Goal: Task Accomplishment & Management: Use online tool/utility

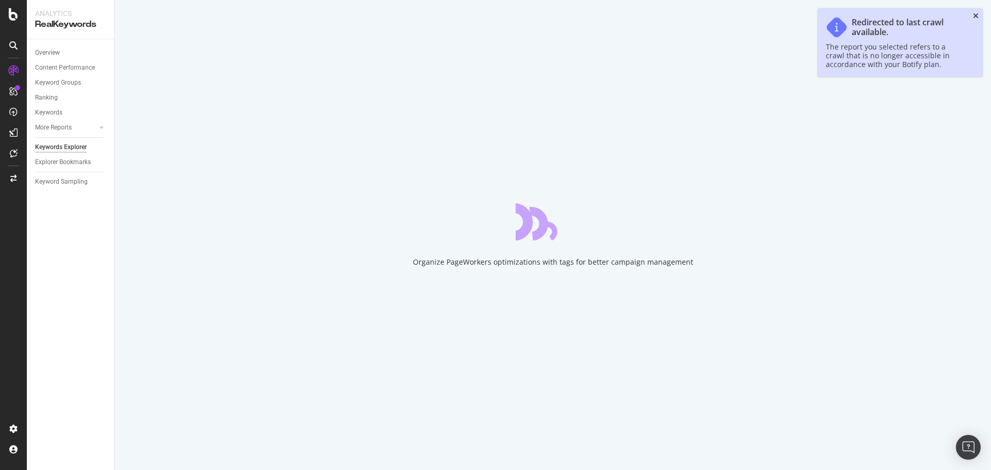
click at [975, 14] on icon "close toast" at bounding box center [976, 15] width 6 height 7
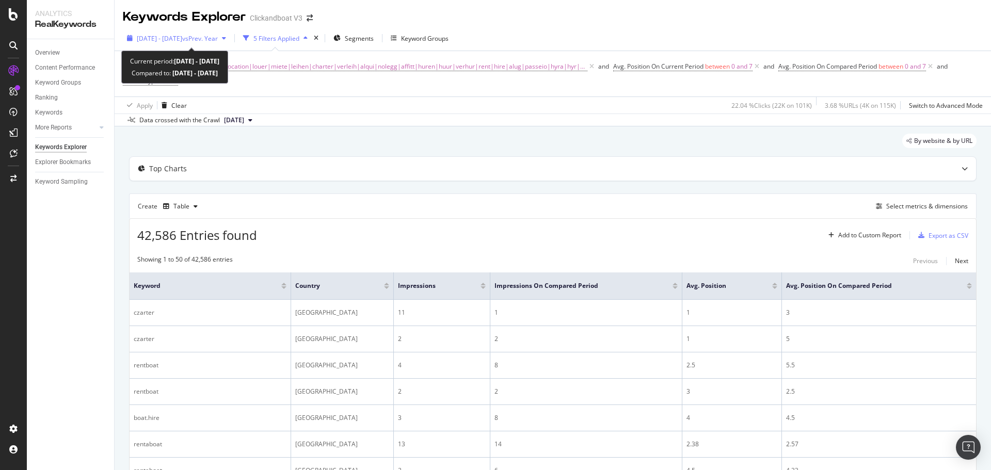
click at [166, 40] on span "[DATE] - [DATE]" at bounding box center [159, 38] width 45 height 9
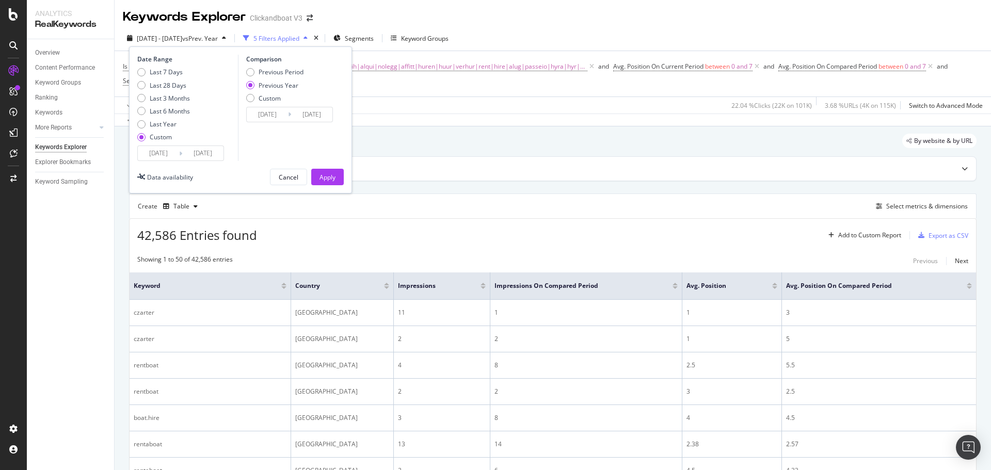
click at [156, 151] on input "[DATE]" at bounding box center [158, 153] width 41 height 14
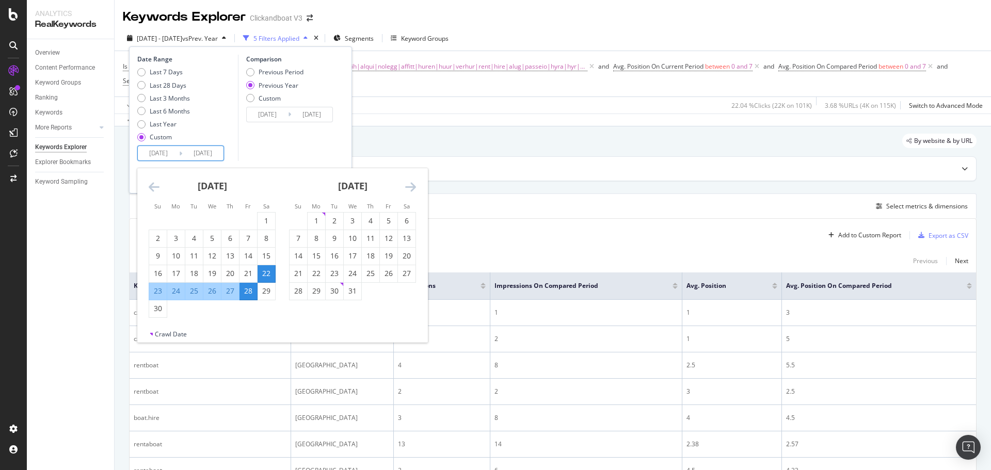
click at [402, 186] on div "[DATE]" at bounding box center [352, 190] width 127 height 44
click at [403, 186] on div "[DATE]" at bounding box center [352, 190] width 127 height 44
click at [412, 185] on icon "Move forward to switch to the next month." at bounding box center [410, 187] width 11 height 12
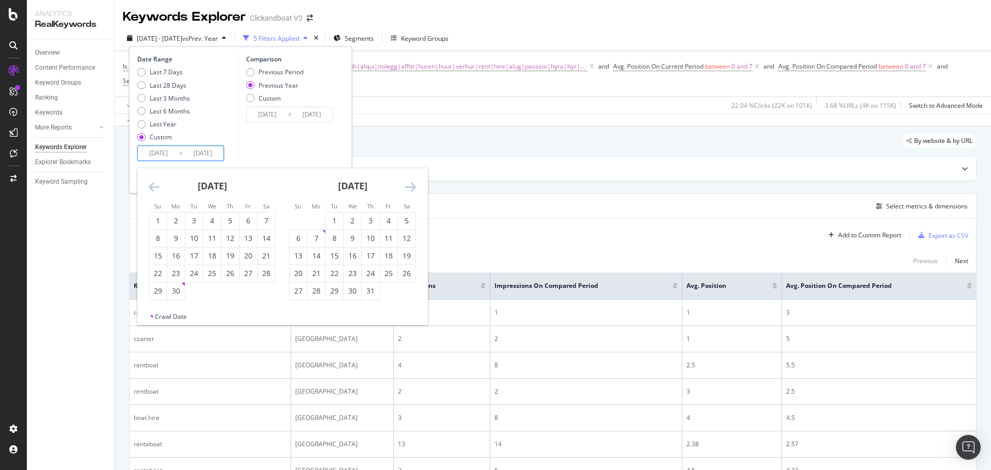
click at [412, 185] on icon "Move forward to switch to the next month." at bounding box center [410, 187] width 11 height 12
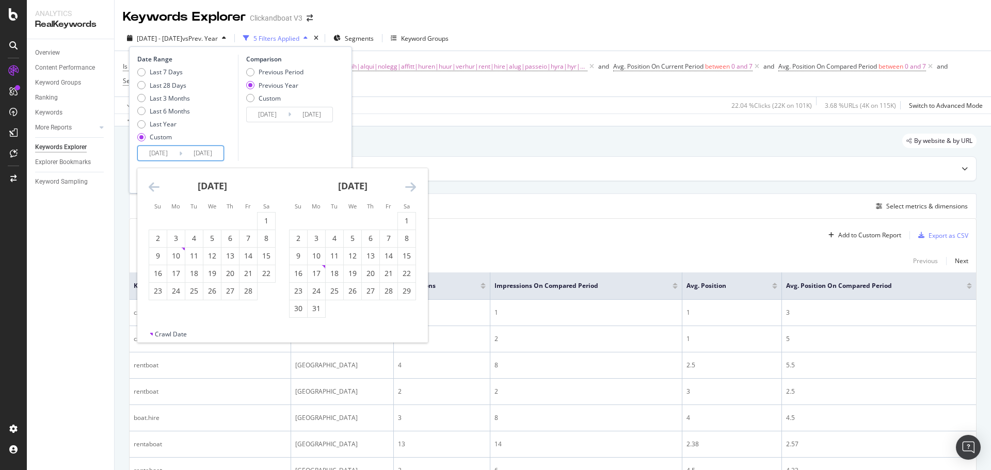
click at [412, 185] on icon "Move forward to switch to the next month." at bounding box center [410, 187] width 11 height 12
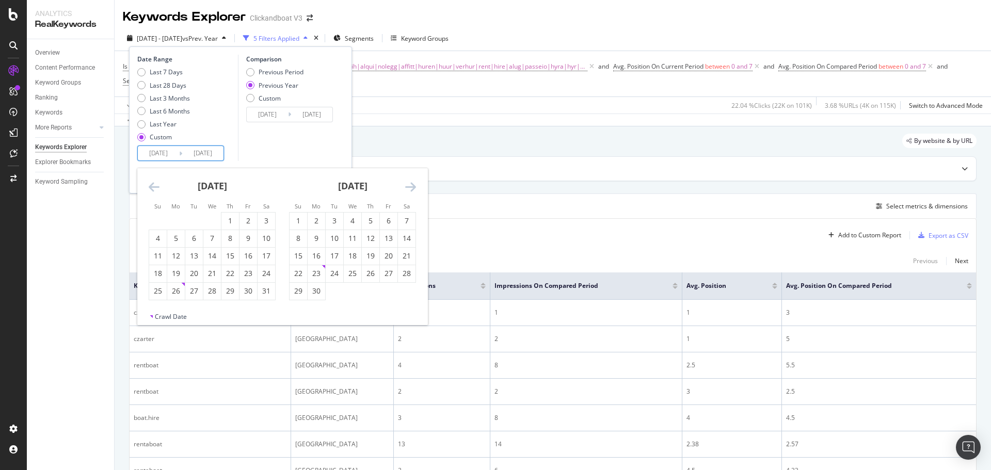
click at [414, 185] on icon "Move forward to switch to the next month." at bounding box center [410, 187] width 11 height 12
click at [410, 184] on icon "Move forward to switch to the next month." at bounding box center [410, 187] width 11 height 12
click at [157, 189] on icon "Move backward to switch to the previous month." at bounding box center [154, 187] width 11 height 12
click at [414, 184] on icon "Move forward to switch to the next month." at bounding box center [410, 187] width 11 height 12
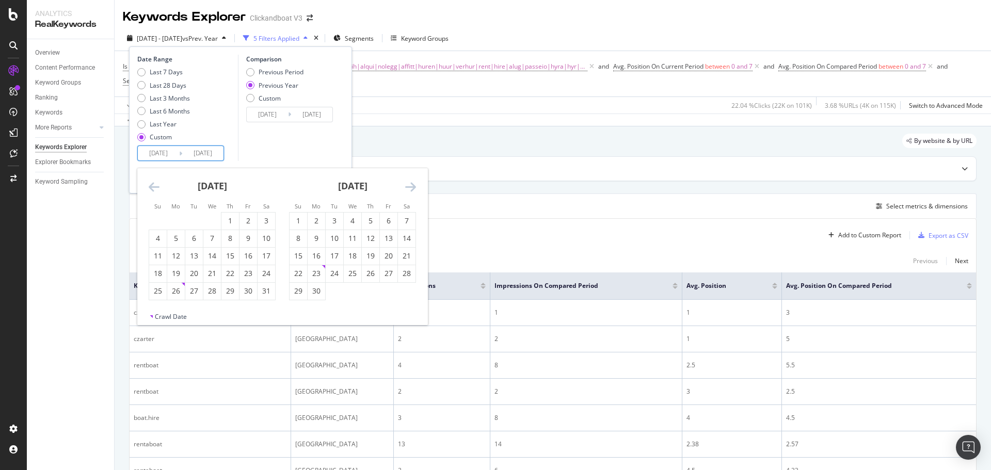
click at [401, 185] on div "[DATE]" at bounding box center [352, 190] width 127 height 44
click at [408, 185] on icon "Move forward to switch to the next month." at bounding box center [410, 187] width 11 height 12
click at [408, 186] on icon "Move forward to switch to the next month." at bounding box center [410, 187] width 11 height 12
click at [172, 275] on div "21" at bounding box center [176, 273] width 18 height 10
type input "[DATE]"
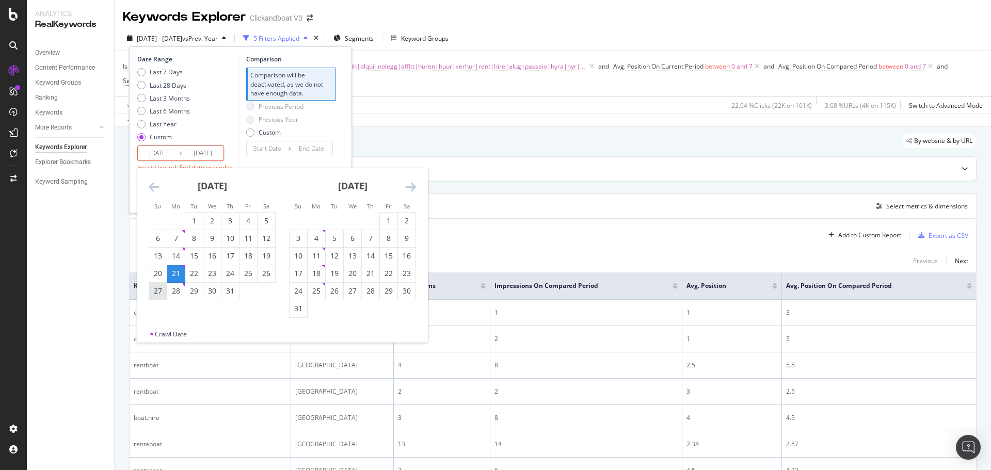
click at [161, 289] on div "27" at bounding box center [158, 291] width 18 height 10
type input "[DATE]"
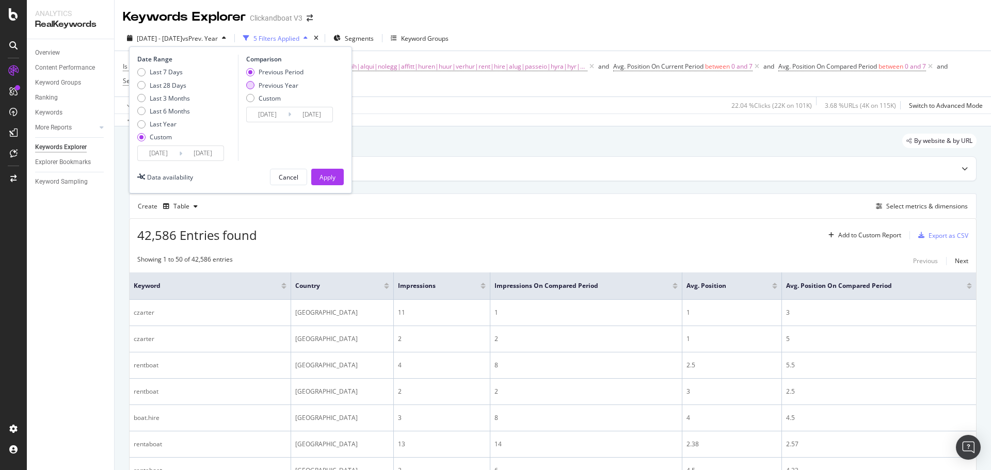
click at [260, 89] on div "Previous Year" at bounding box center [279, 85] width 40 height 9
type input "[DATE]"
click at [323, 169] on div "Apply" at bounding box center [328, 176] width 16 height 15
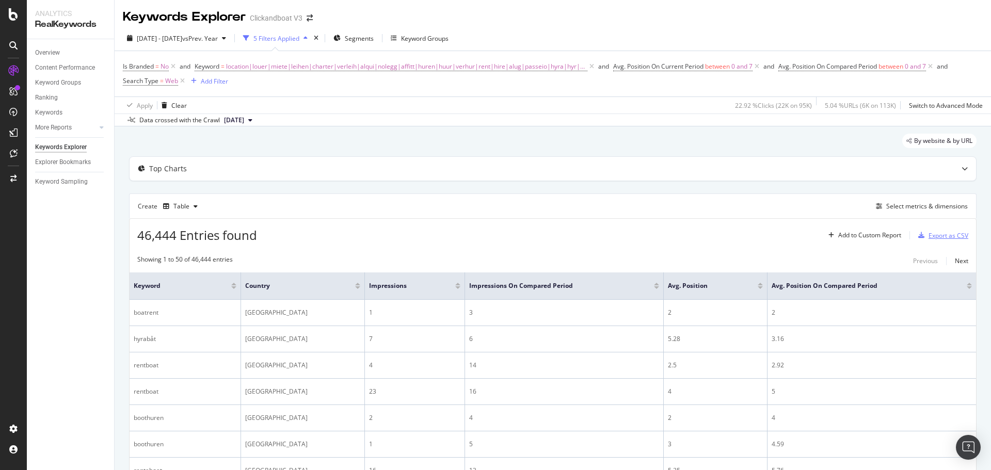
click at [937, 233] on div "Export as CSV" at bounding box center [949, 235] width 40 height 9
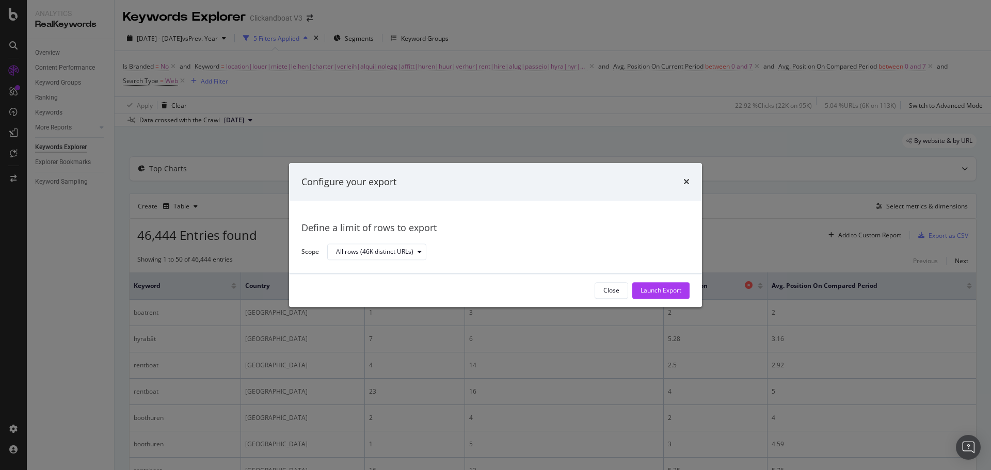
click at [671, 290] on div "Launch Export" at bounding box center [661, 291] width 41 height 9
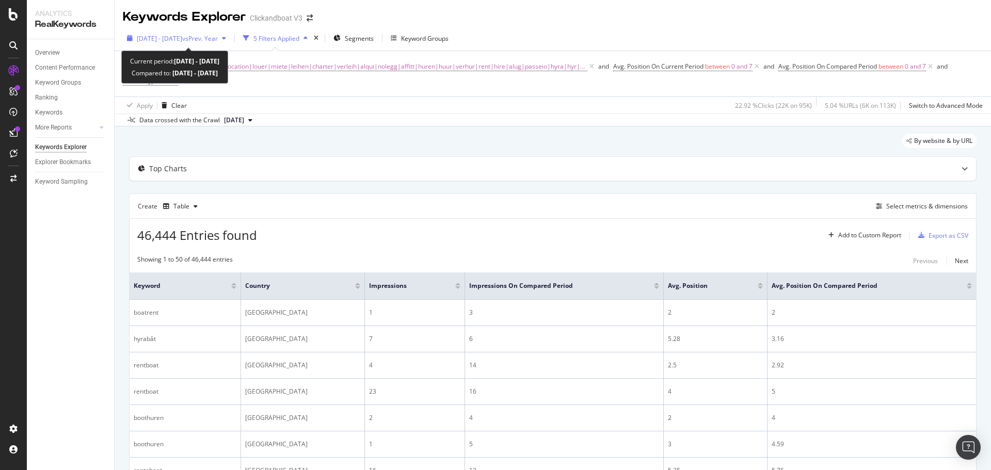
click at [161, 38] on span "[DATE] - [DATE]" at bounding box center [159, 38] width 45 height 9
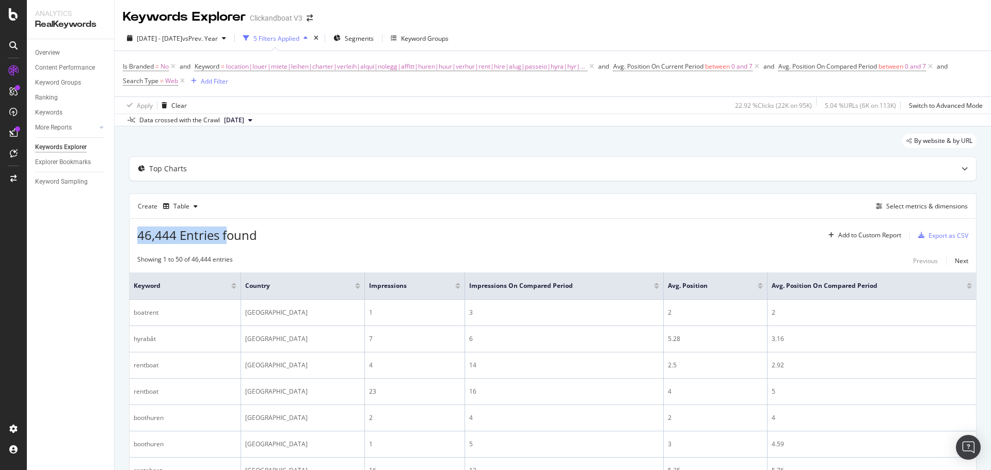
drag, startPoint x: 135, startPoint y: 236, endPoint x: 257, endPoint y: 250, distance: 122.6
click at [512, 165] on div "Top Charts" at bounding box center [533, 169] width 806 height 10
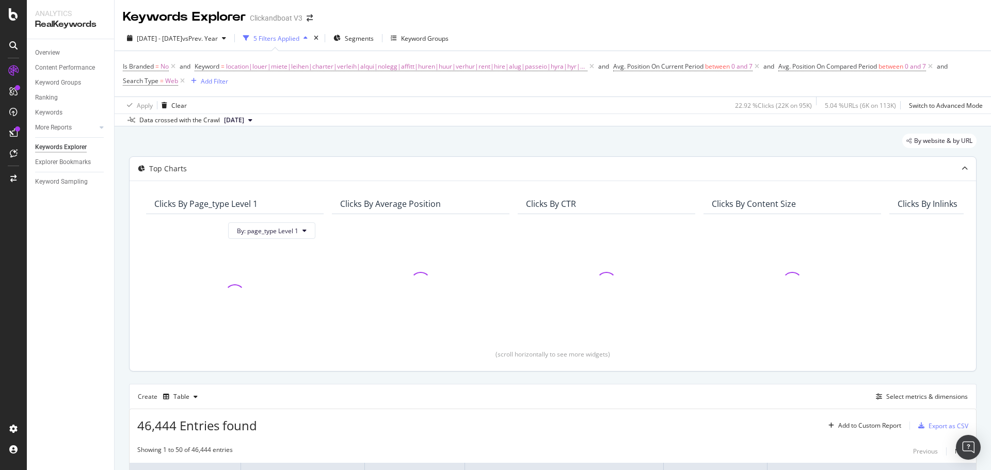
click at [497, 162] on div "Top Charts" at bounding box center [553, 169] width 847 height 24
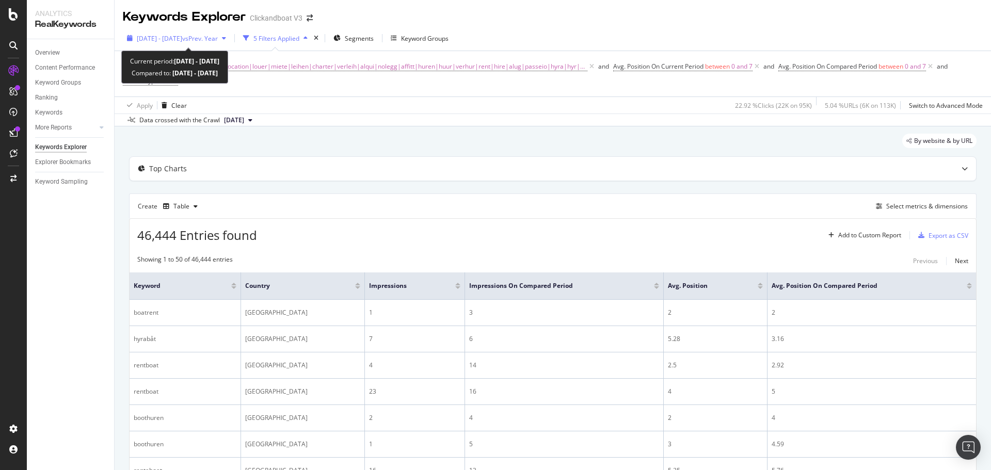
click at [150, 39] on span "[DATE] - [DATE]" at bounding box center [159, 38] width 45 height 9
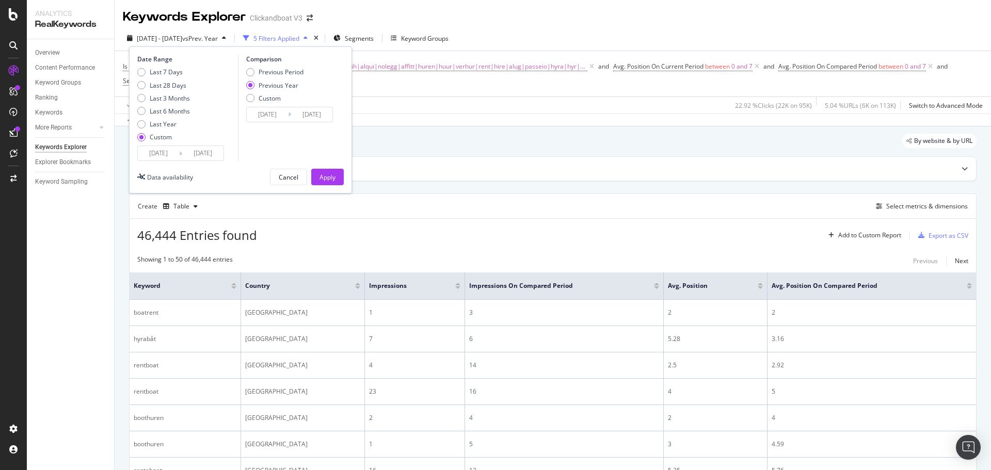
click at [156, 152] on input "[DATE]" at bounding box center [158, 153] width 41 height 14
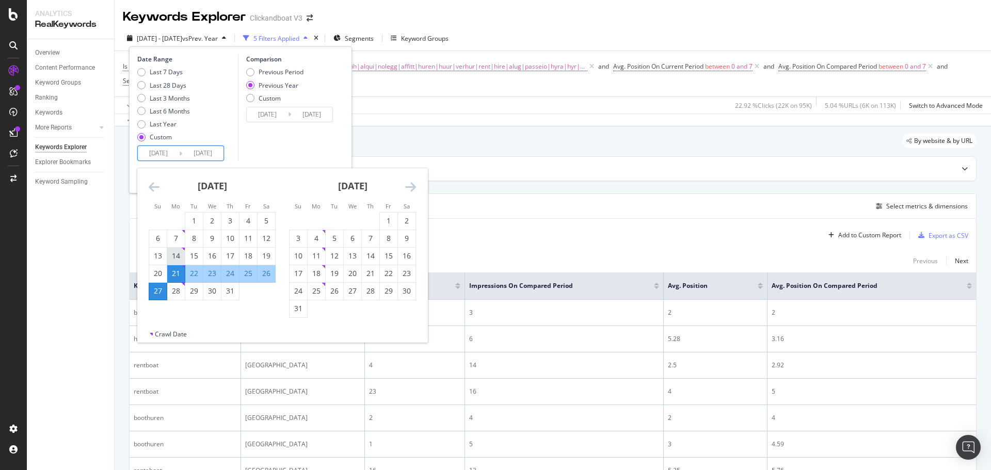
click at [178, 259] on div "14" at bounding box center [176, 256] width 18 height 10
type input "[DATE]"
click at [160, 270] on div "20" at bounding box center [158, 273] width 18 height 10
type input "[DATE]"
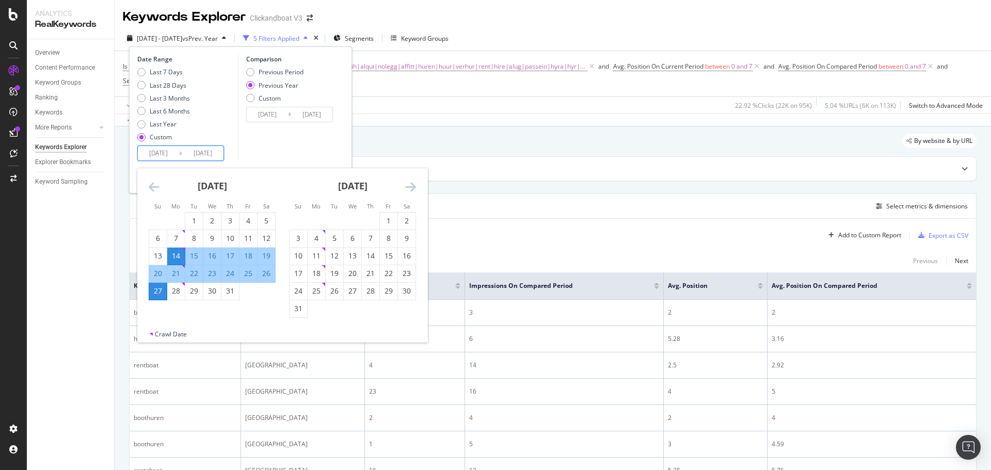
type input "[DATE]"
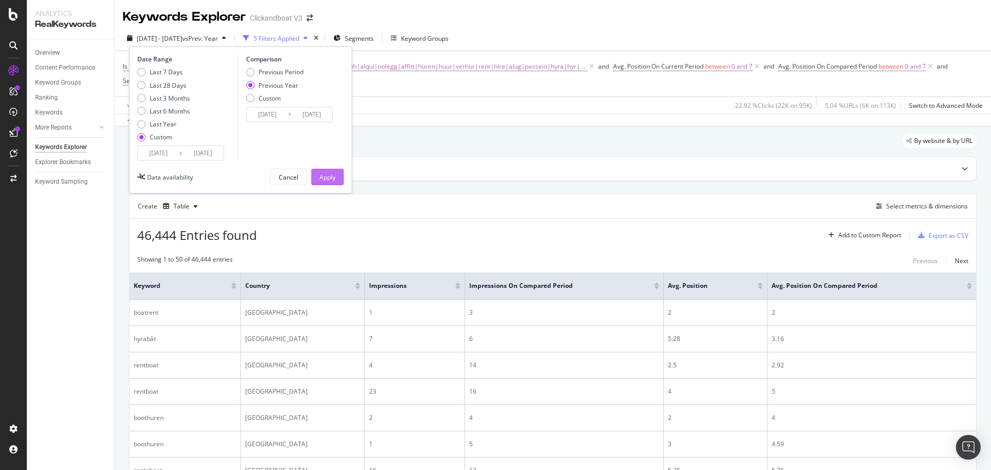
click at [328, 181] on div "Apply" at bounding box center [328, 177] width 16 height 9
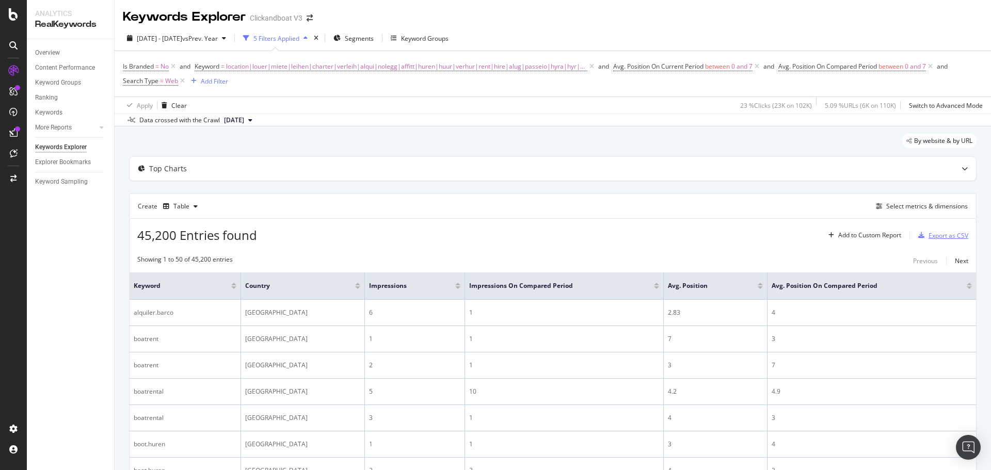
click at [929, 235] on div "Export as CSV" at bounding box center [949, 235] width 40 height 9
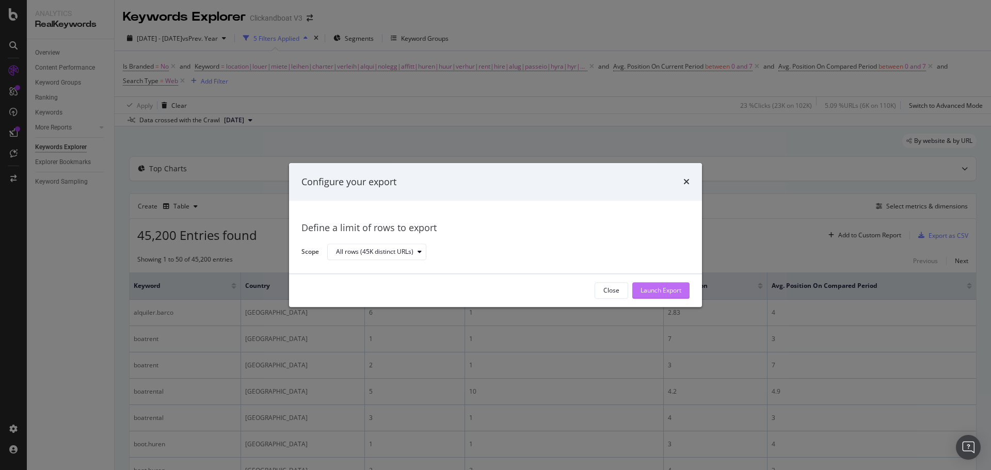
click at [671, 290] on div "Launch Export" at bounding box center [661, 291] width 41 height 9
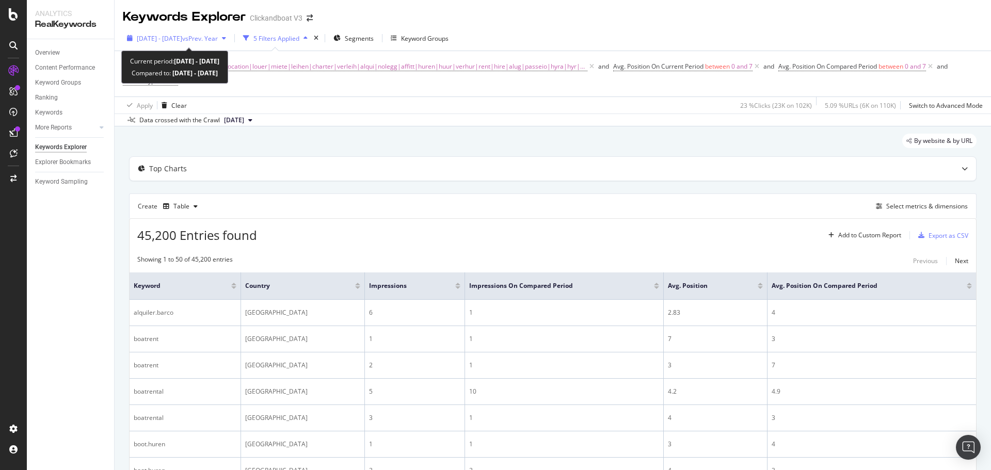
click at [176, 37] on span "[DATE] - [DATE]" at bounding box center [159, 38] width 45 height 9
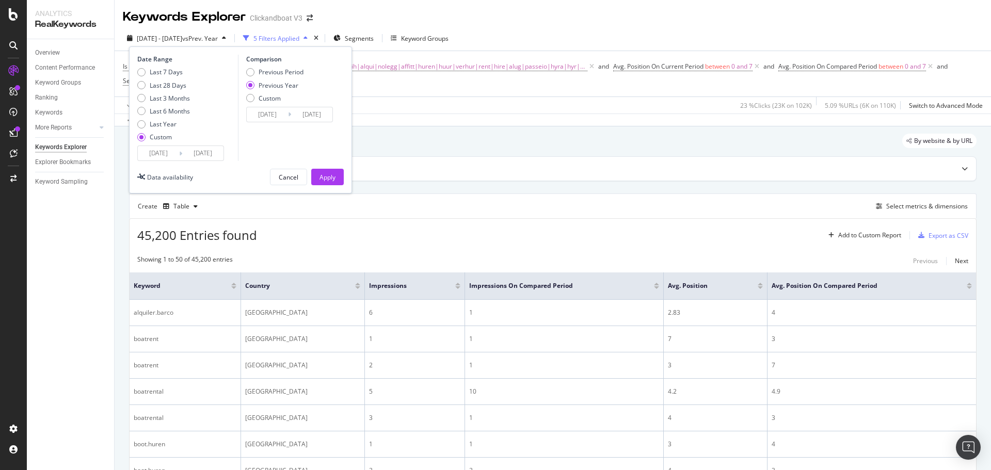
click at [156, 148] on input "[DATE]" at bounding box center [158, 153] width 41 height 14
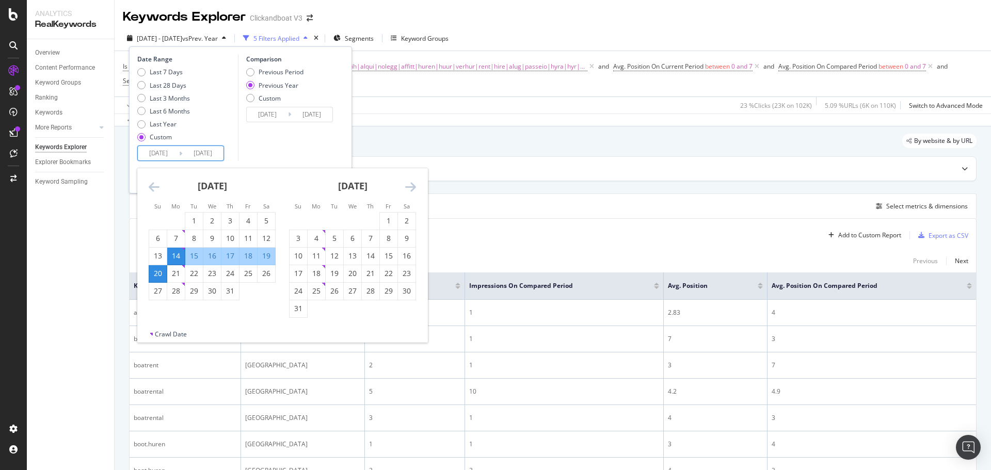
click at [287, 153] on div "Comparison Previous Period Previous Year Custom [DATE] Navigate forward to inte…" at bounding box center [287, 108] width 98 height 106
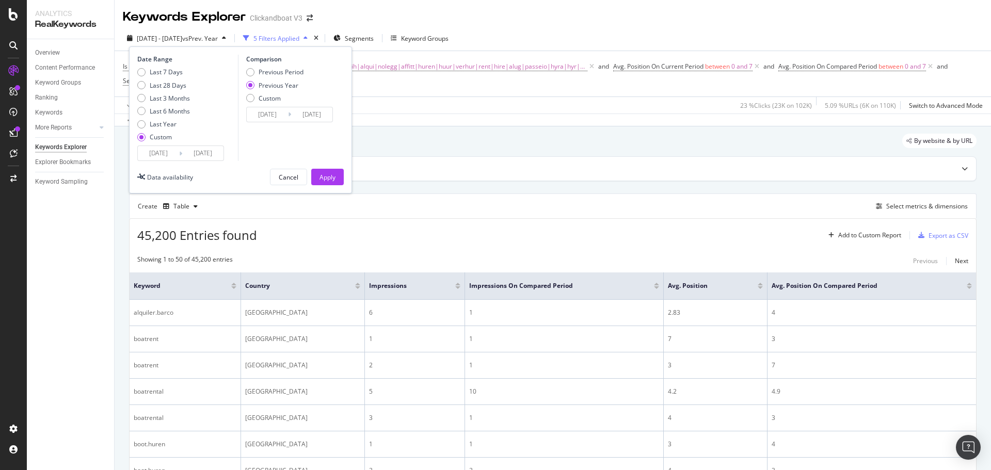
click at [405, 151] on div "By website & by URL" at bounding box center [553, 145] width 848 height 23
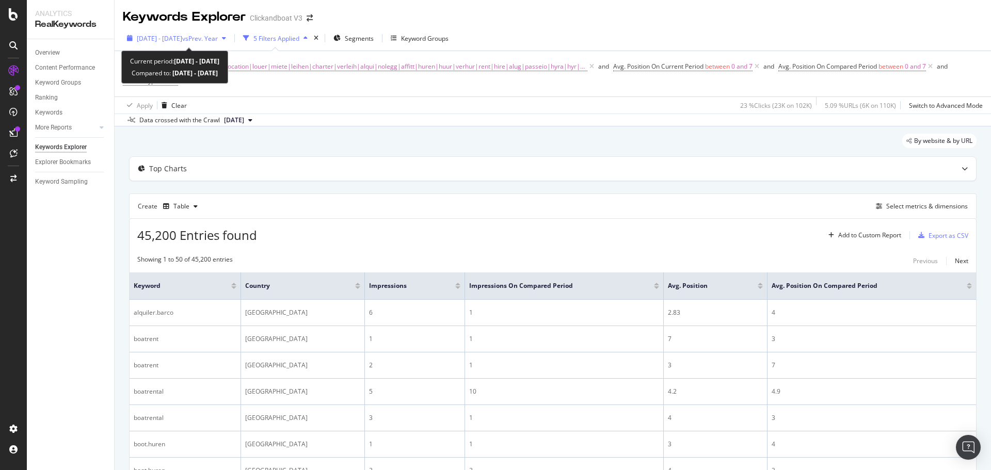
click at [167, 35] on span "[DATE] - [DATE]" at bounding box center [159, 38] width 45 height 9
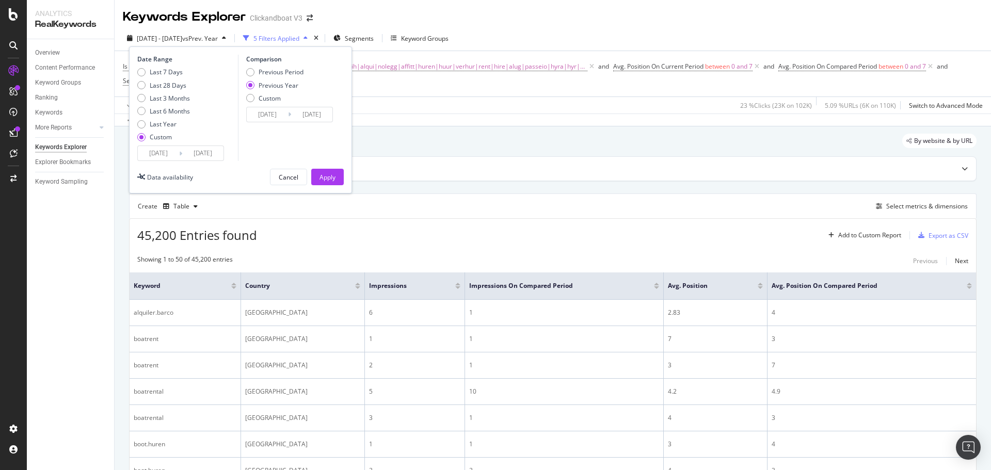
click at [154, 151] on input "[DATE]" at bounding box center [158, 153] width 41 height 14
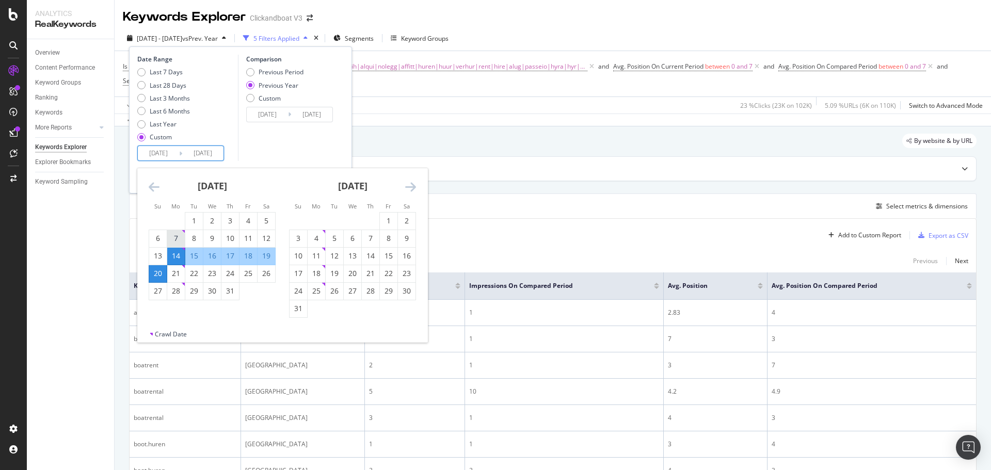
click at [177, 239] on div "7" at bounding box center [176, 238] width 18 height 10
type input "[DATE]"
click at [160, 255] on div "13" at bounding box center [158, 256] width 18 height 10
type input "[DATE]"
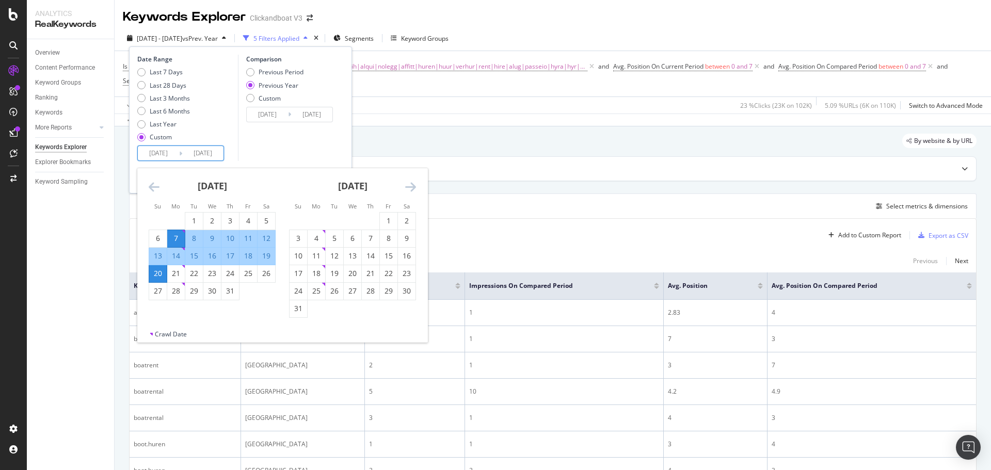
type input "[DATE]"
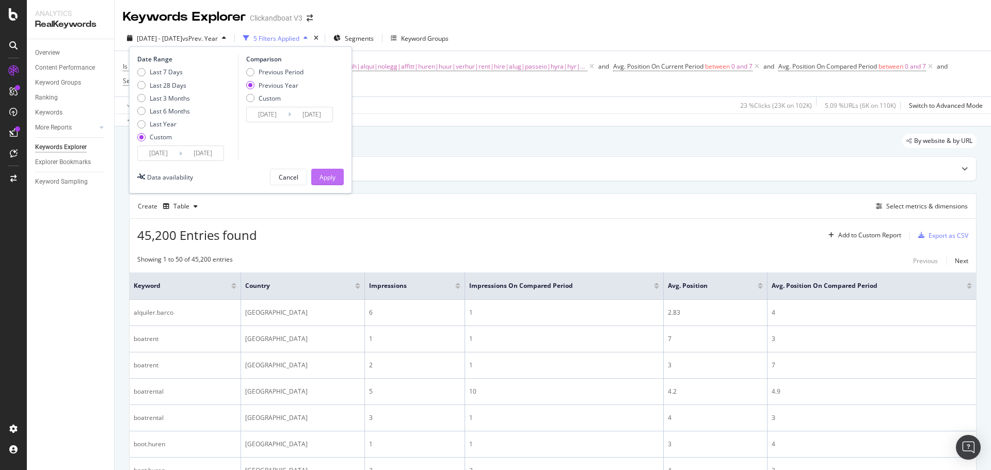
click at [327, 178] on div "Apply" at bounding box center [328, 177] width 16 height 9
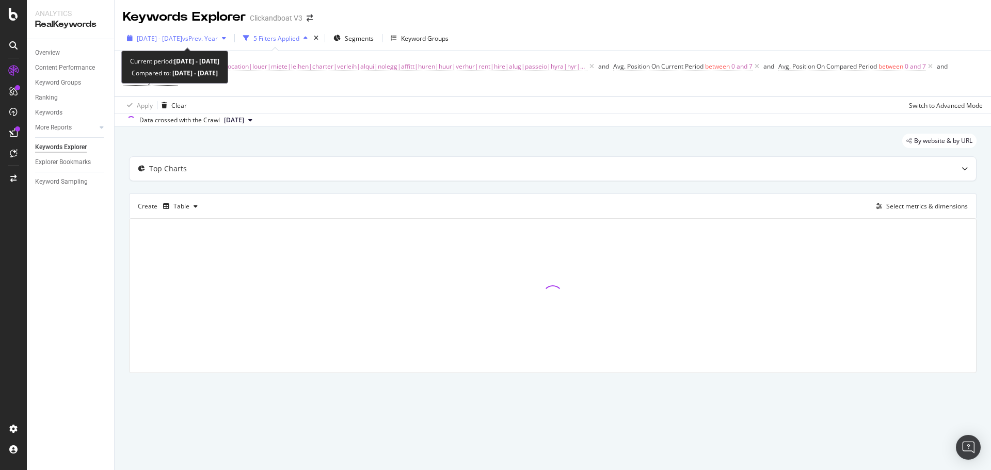
click at [167, 36] on span "[DATE] - [DATE]" at bounding box center [159, 38] width 45 height 9
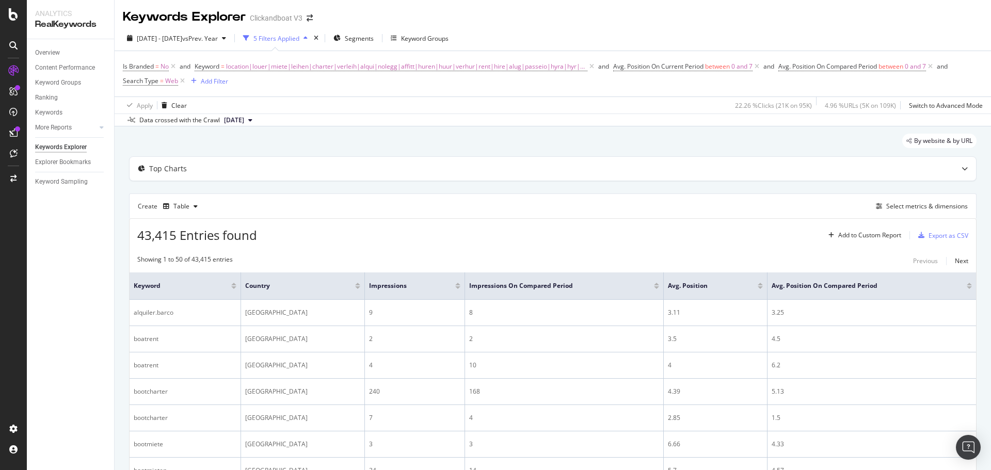
click at [424, 138] on div "By website & by URL" at bounding box center [553, 145] width 848 height 23
click at [953, 236] on div "Export as CSV" at bounding box center [949, 235] width 40 height 9
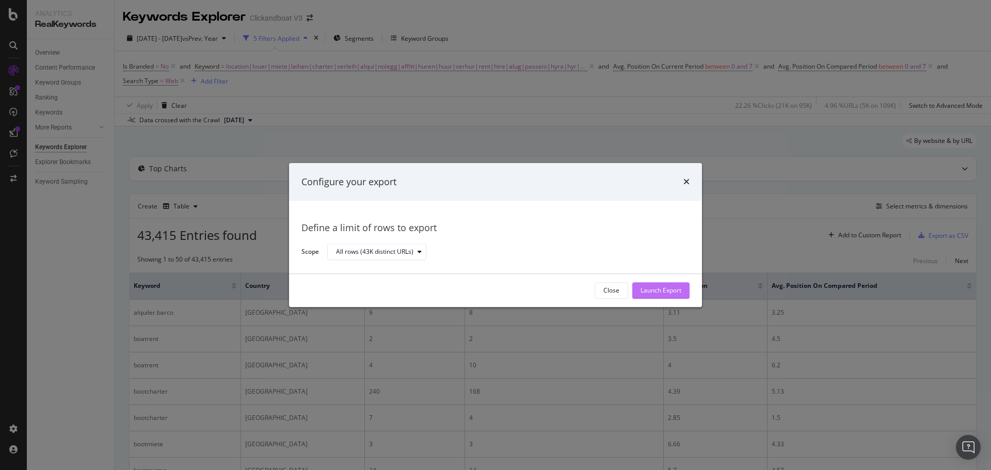
click at [679, 290] on div "Launch Export" at bounding box center [661, 291] width 41 height 9
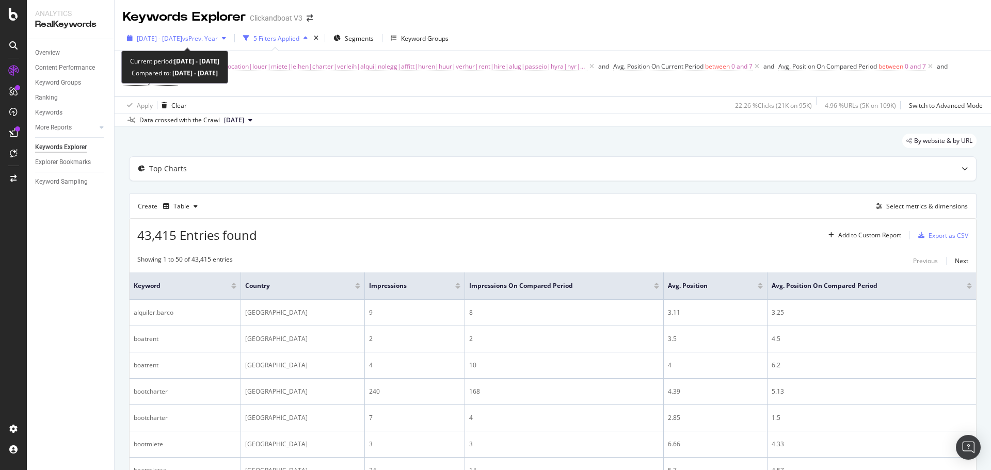
click at [155, 42] on span "[DATE] - [DATE]" at bounding box center [159, 38] width 45 height 9
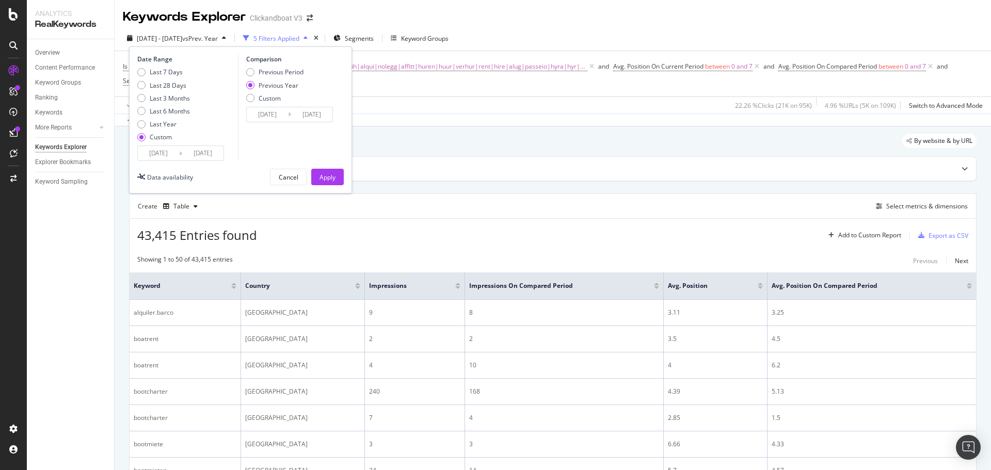
click at [167, 153] on input "[DATE]" at bounding box center [158, 153] width 41 height 14
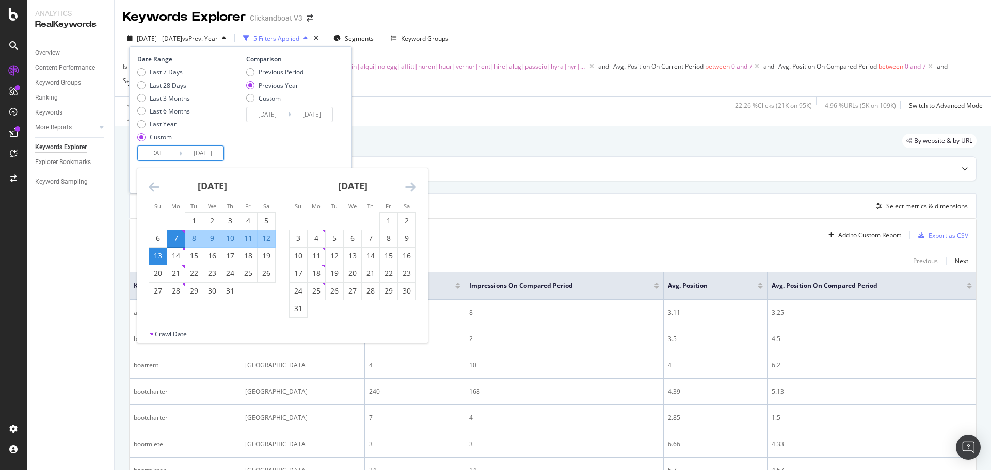
click at [151, 191] on icon "Move backward to switch to the previous month." at bounding box center [154, 187] width 11 height 12
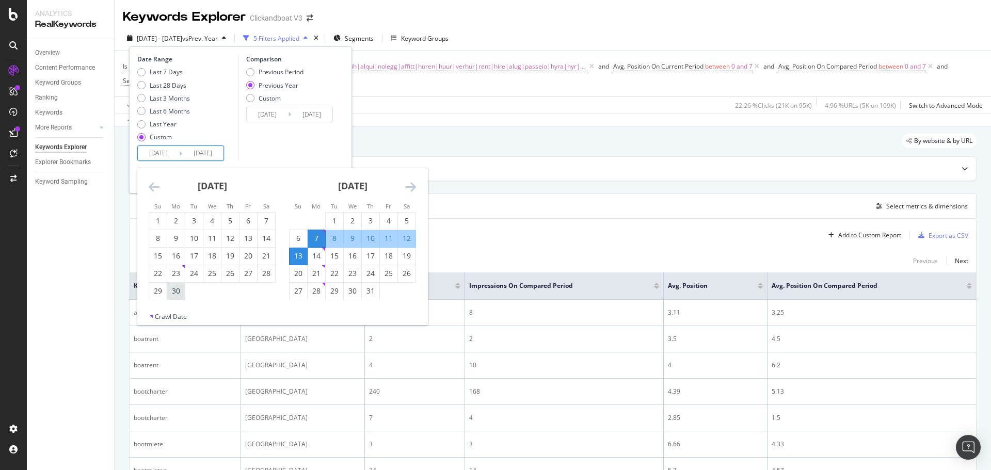
click at [178, 288] on div "30" at bounding box center [176, 291] width 18 height 10
type input "[DATE]"
click at [299, 235] on div "6" at bounding box center [299, 238] width 18 height 10
type input "[DATE]"
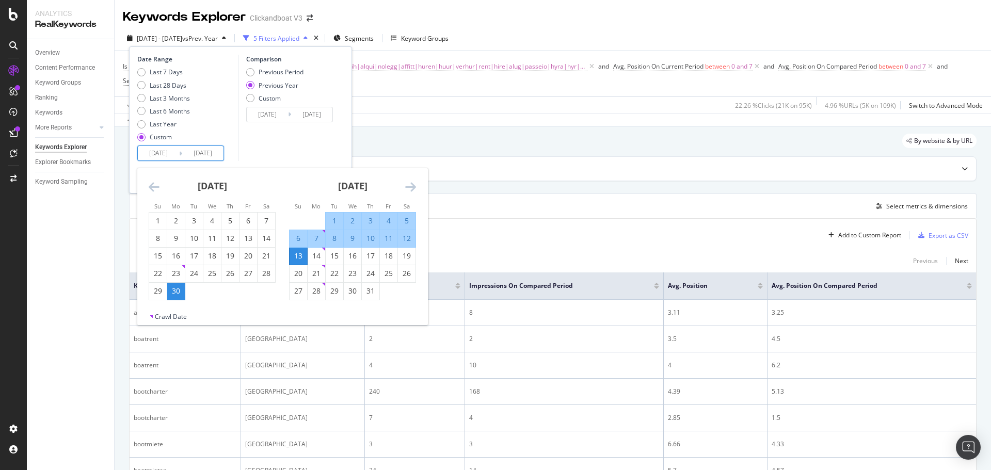
type input "[DATE]"
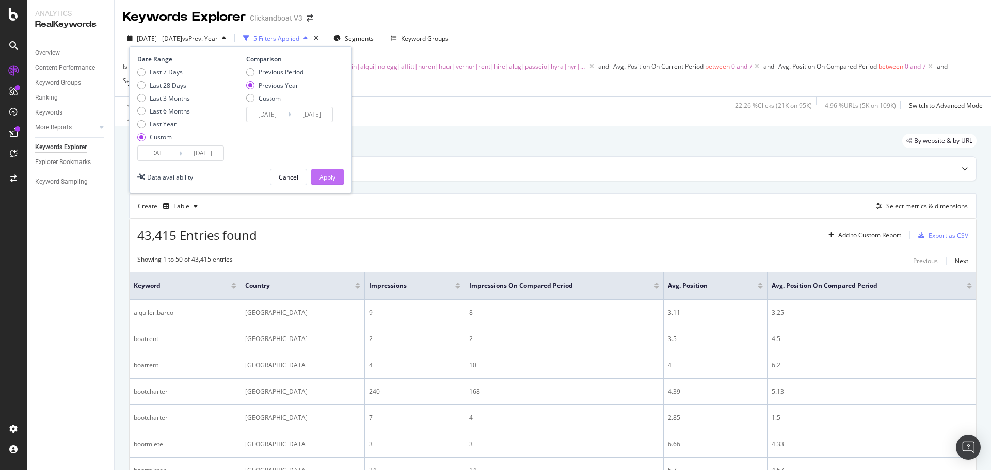
click at [328, 179] on div "Apply" at bounding box center [328, 177] width 16 height 9
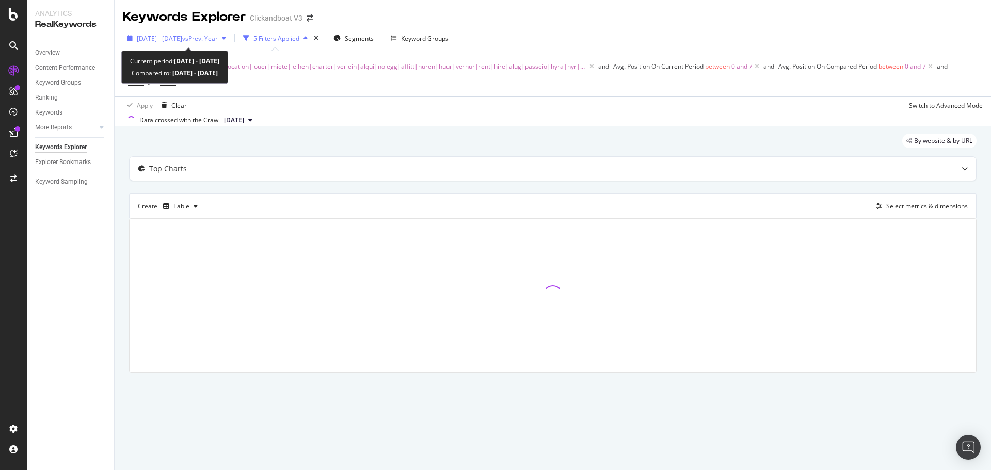
click at [174, 35] on span "[DATE] - [DATE]" at bounding box center [159, 38] width 45 height 9
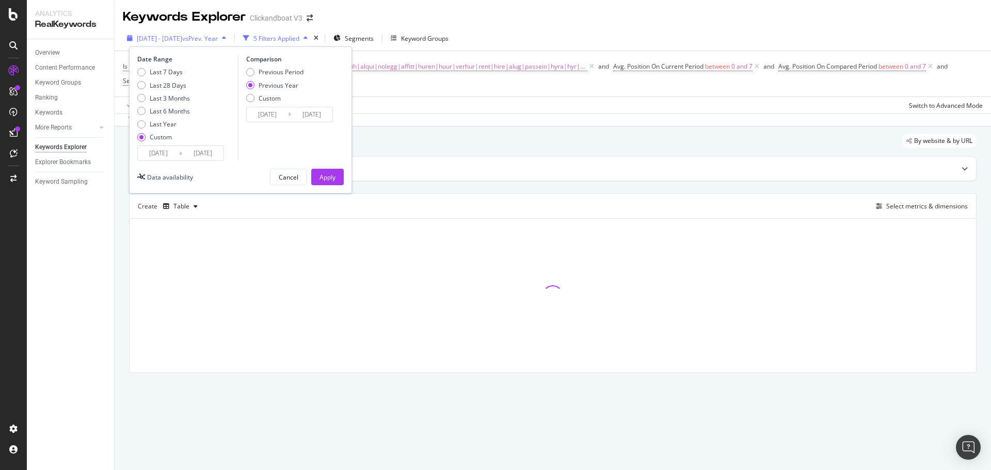
click at [175, 35] on span "[DATE] - [DATE]" at bounding box center [159, 38] width 45 height 9
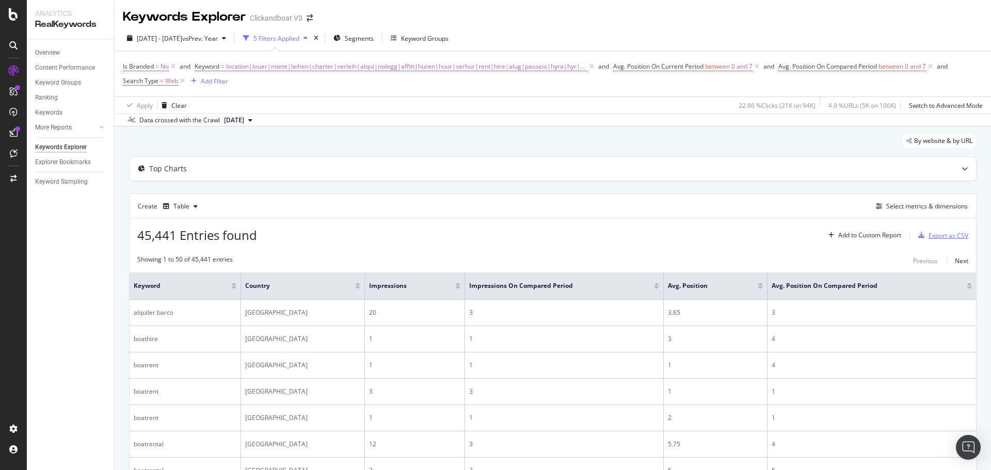
click at [947, 240] on div "Export as CSV" at bounding box center [949, 235] width 40 height 9
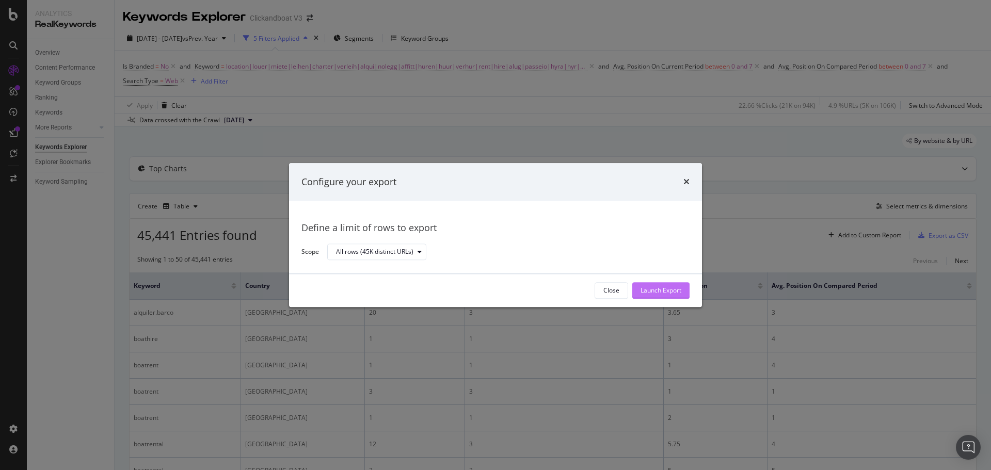
click at [645, 283] on div "Launch Export" at bounding box center [661, 290] width 41 height 15
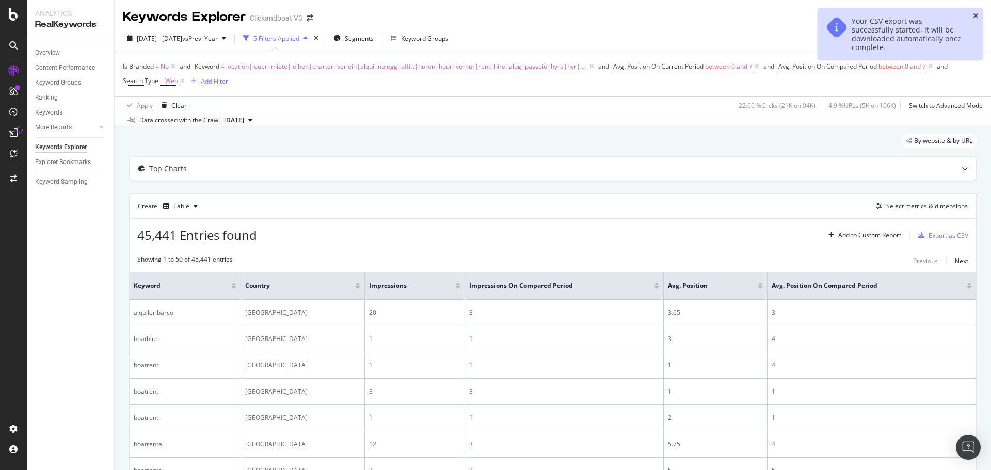
click at [977, 16] on icon "close toast" at bounding box center [976, 15] width 6 height 7
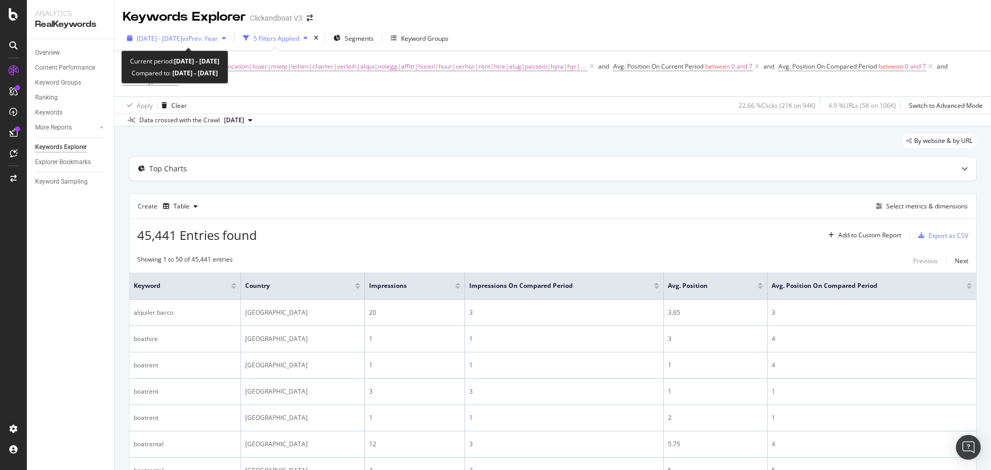
click at [167, 36] on span "[DATE] - [DATE]" at bounding box center [159, 38] width 45 height 9
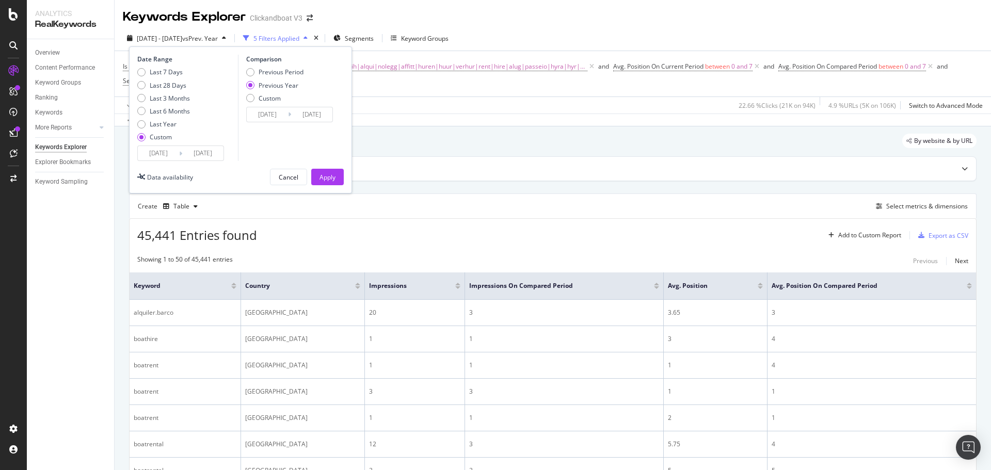
click at [164, 151] on input "[DATE]" at bounding box center [158, 153] width 41 height 14
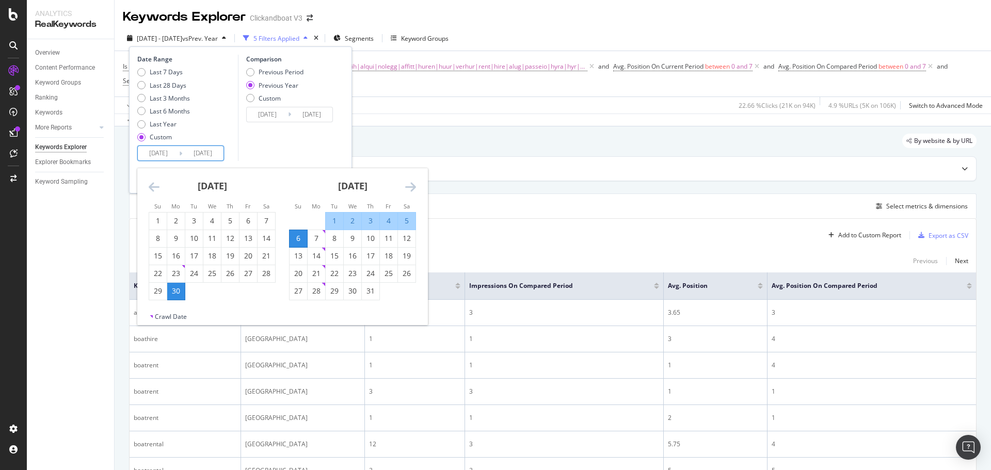
click at [405, 187] on icon "Move forward to switch to the next month." at bounding box center [410, 187] width 11 height 12
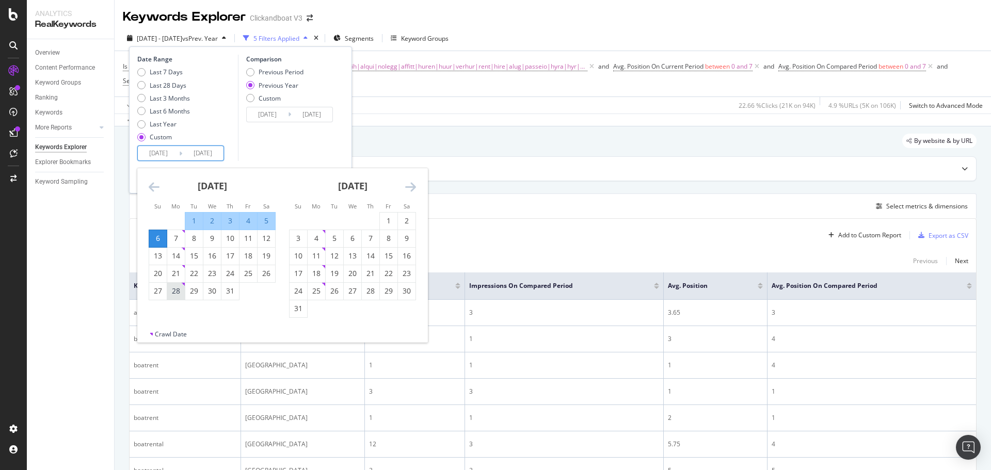
click at [176, 289] on div "28" at bounding box center [176, 291] width 18 height 10
type input "[DATE]"
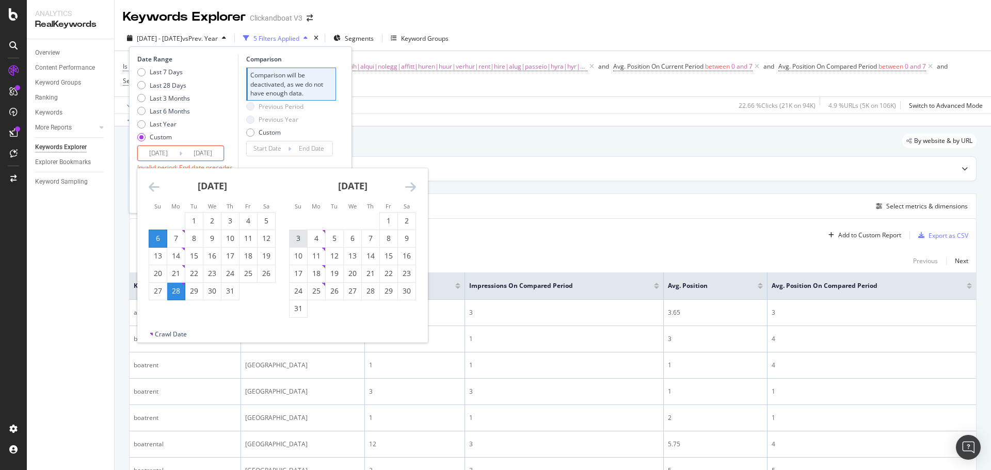
click at [297, 239] on div "3" at bounding box center [299, 238] width 18 height 10
type input "[DATE]"
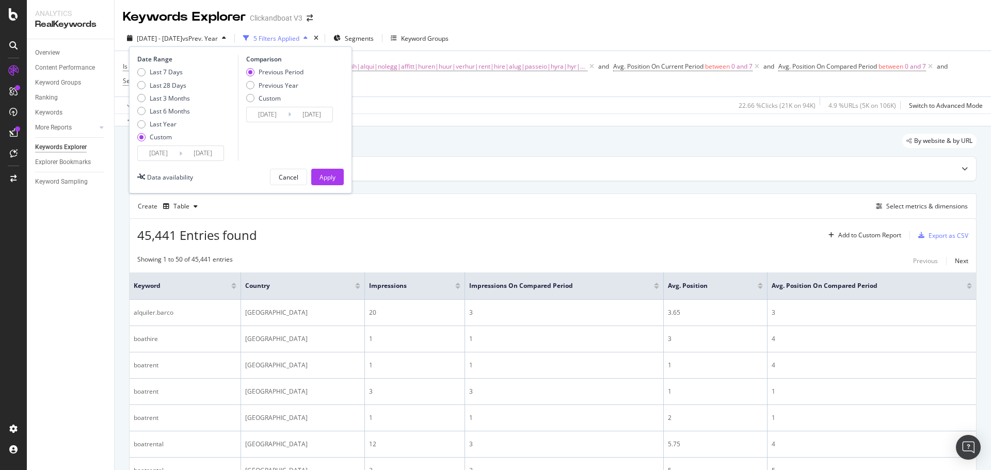
click at [163, 157] on input "[DATE]" at bounding box center [158, 153] width 41 height 14
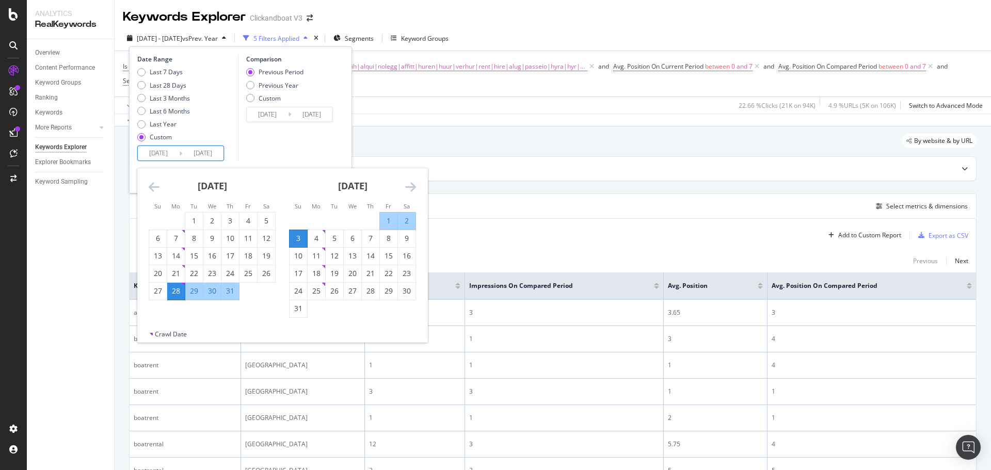
click at [250, 153] on div "Comparison Previous Period Previous Year Custom [DATE] Navigate forward to inte…" at bounding box center [287, 108] width 98 height 106
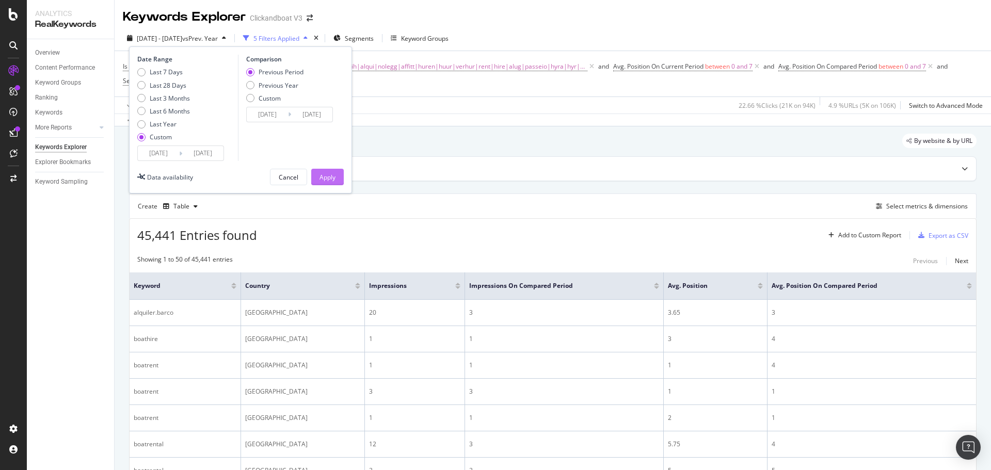
click at [321, 176] on div "Apply" at bounding box center [328, 177] width 16 height 9
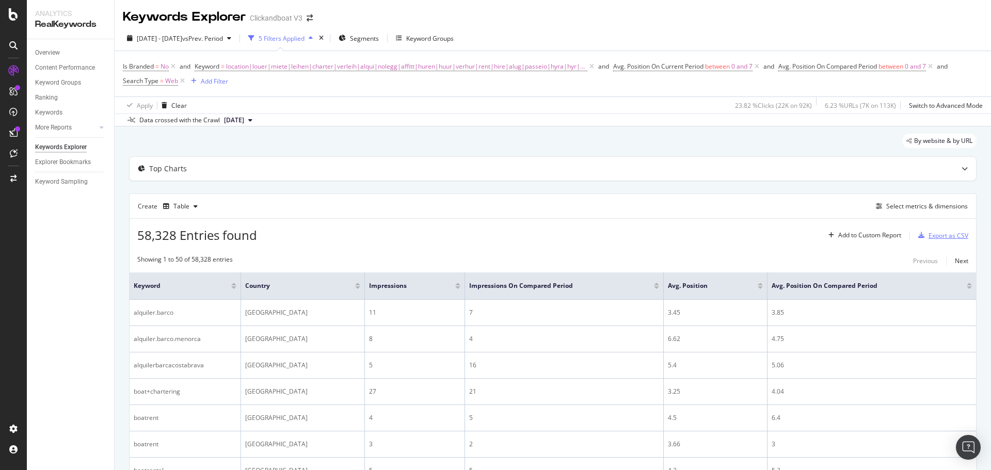
click at [949, 237] on div "Export as CSV" at bounding box center [949, 235] width 40 height 9
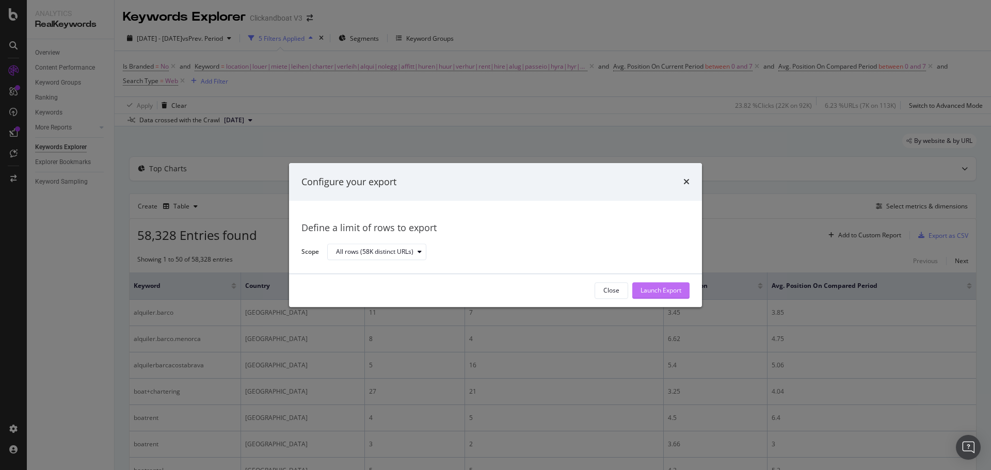
click at [673, 289] on div "Launch Export" at bounding box center [661, 291] width 41 height 9
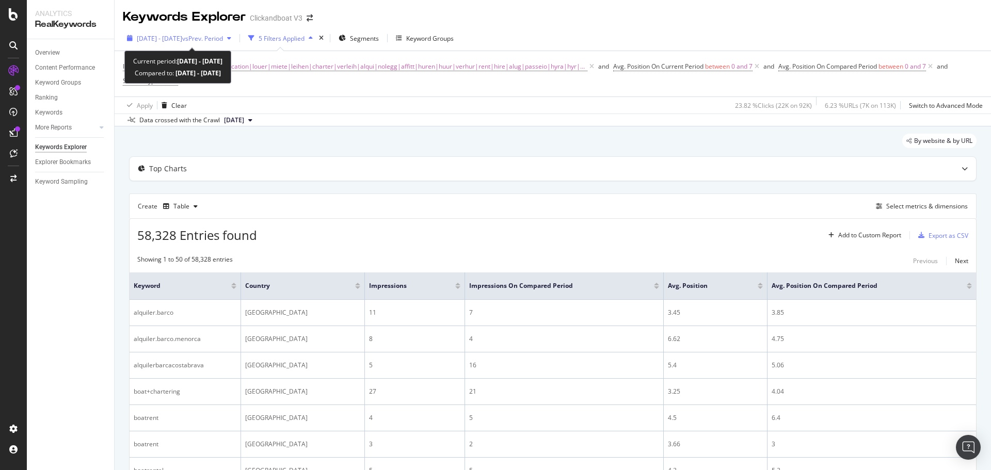
click at [223, 40] on span "vs Prev. Period" at bounding box center [202, 38] width 41 height 9
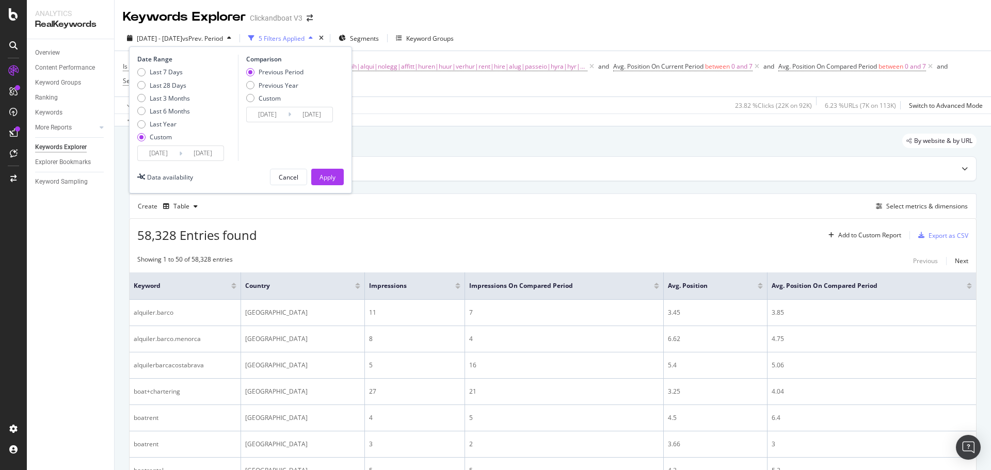
click at [223, 40] on span "vs Prev. Period" at bounding box center [202, 38] width 41 height 9
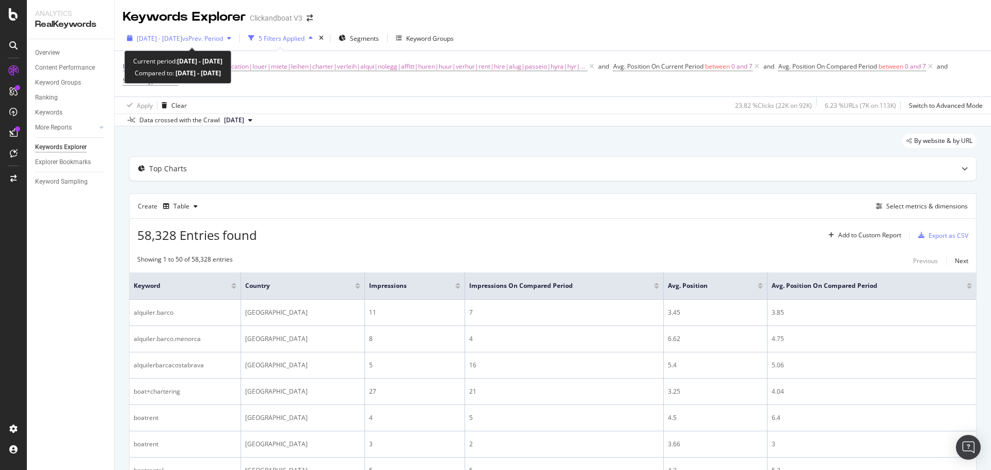
click at [160, 41] on span "[DATE] - [DATE]" at bounding box center [159, 38] width 45 height 9
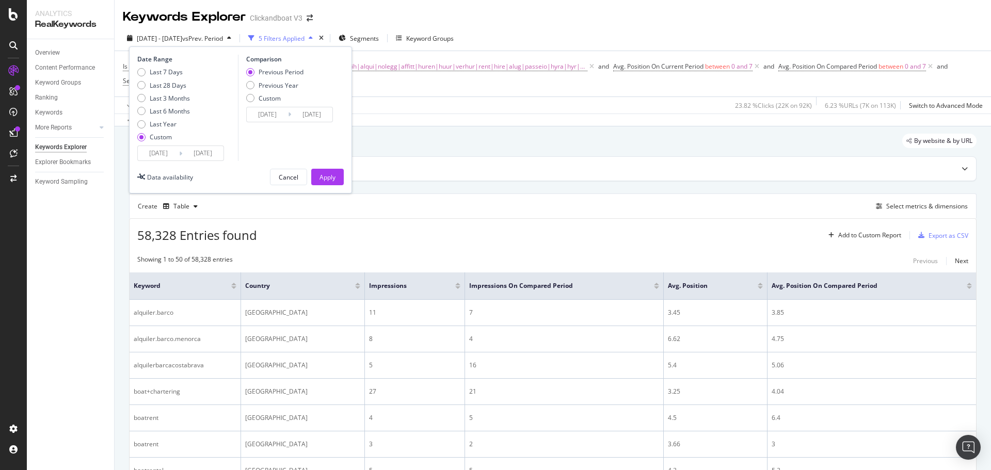
click at [168, 152] on input "[DATE]" at bounding box center [158, 153] width 41 height 14
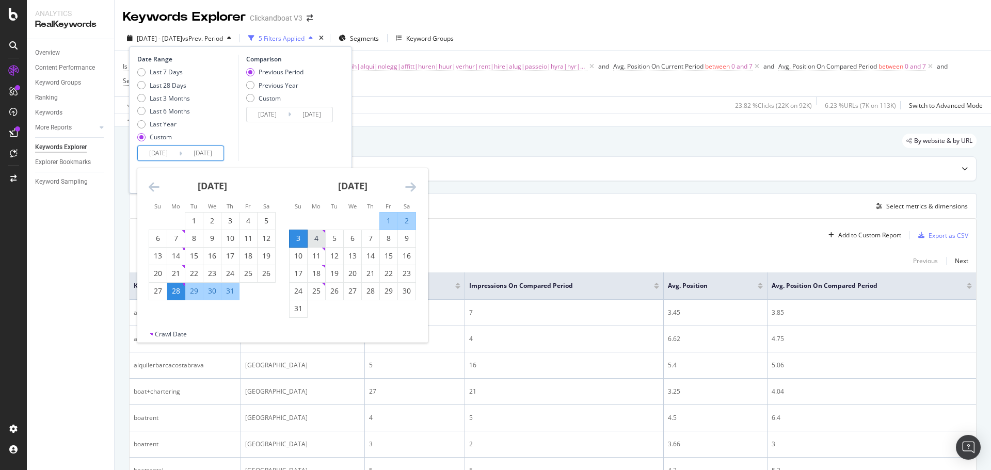
click at [321, 239] on div "4" at bounding box center [317, 238] width 18 height 10
type input "[DATE]"
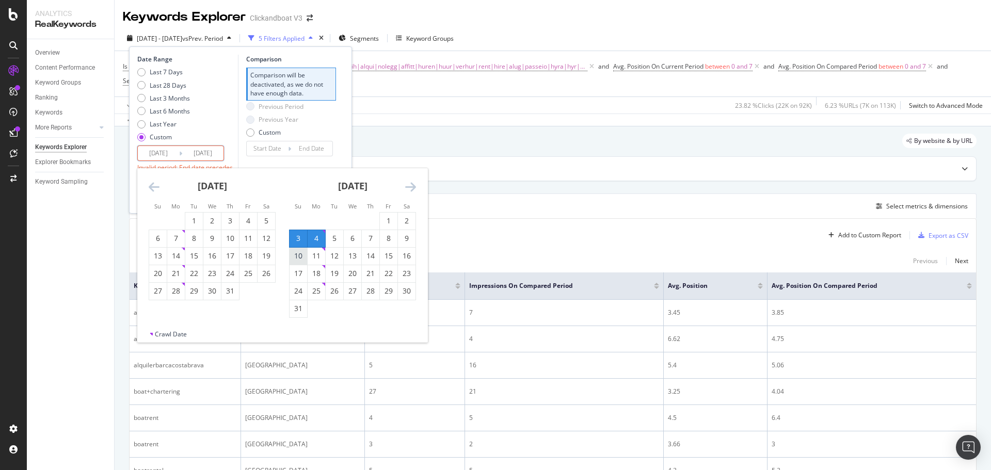
click at [298, 250] on div "10" at bounding box center [299, 256] width 18 height 17
type input "[DATE]"
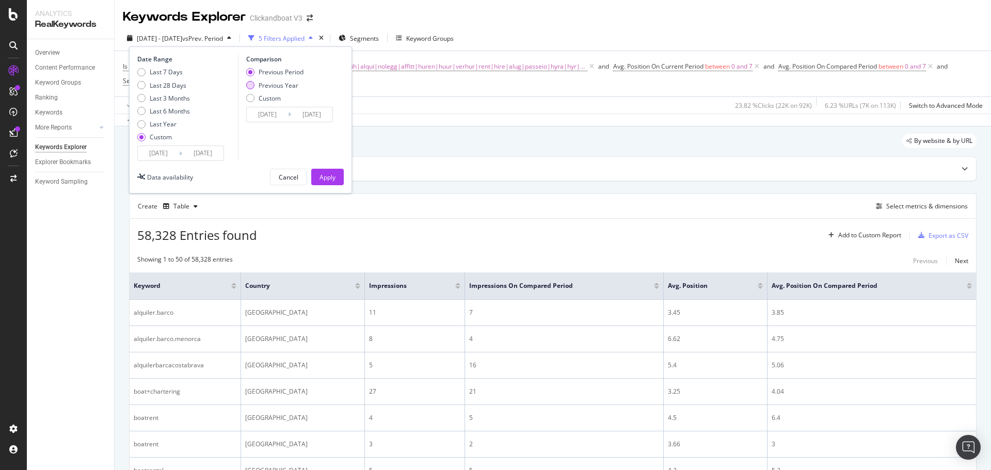
click at [262, 85] on div "Previous Year" at bounding box center [279, 85] width 40 height 9
type input "[DATE]"
click at [322, 170] on div "Apply" at bounding box center [328, 176] width 16 height 15
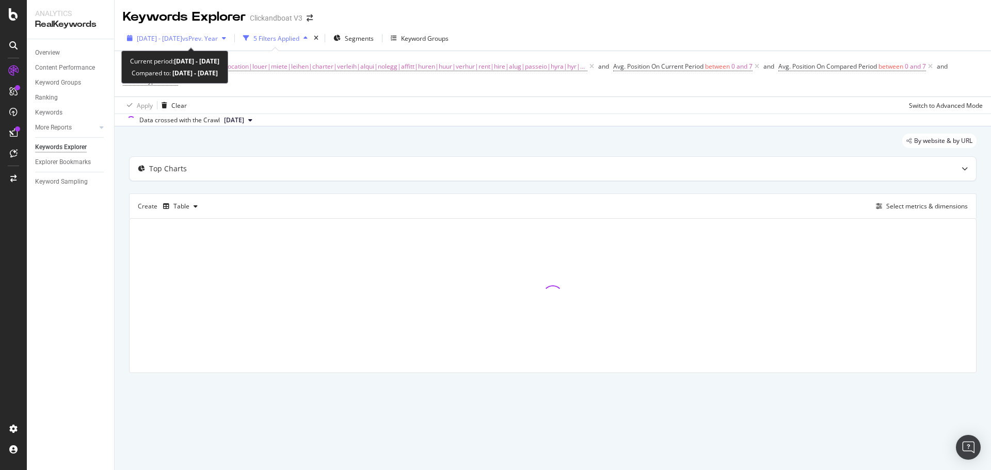
click at [182, 34] on span "[DATE] - [DATE]" at bounding box center [159, 38] width 45 height 9
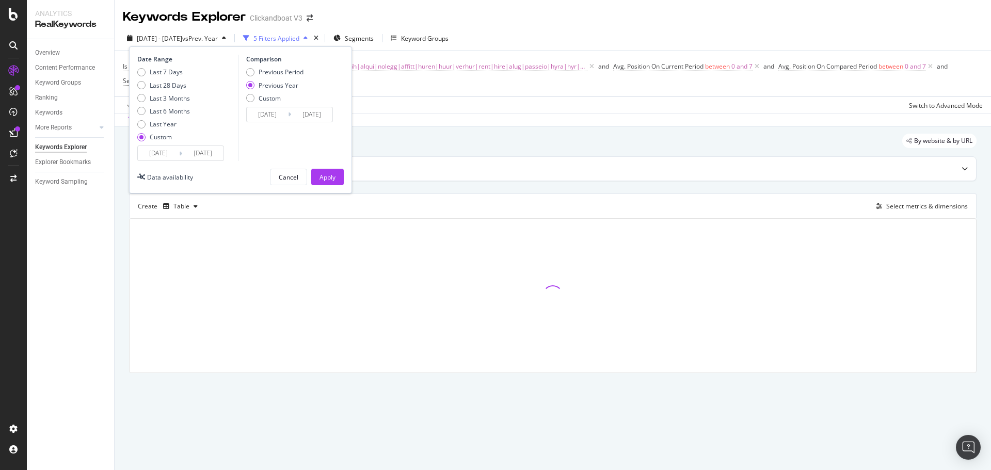
click at [163, 154] on input "[DATE]" at bounding box center [158, 153] width 41 height 14
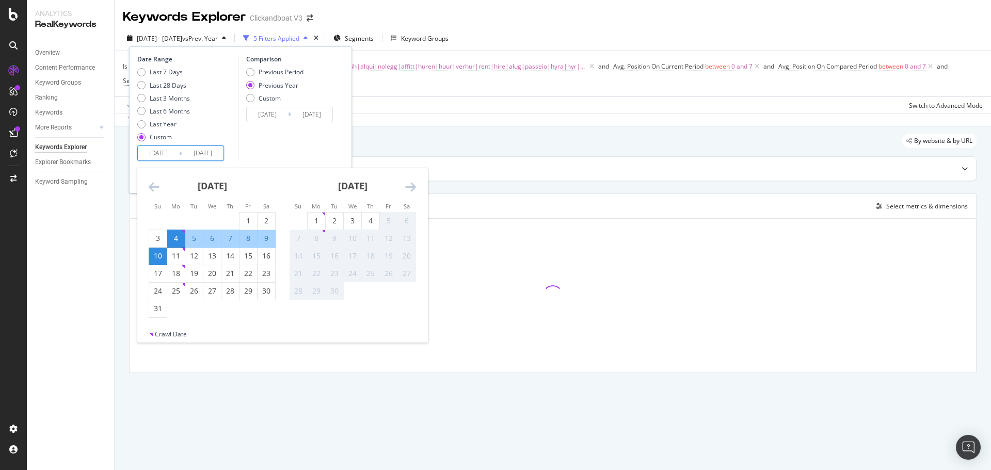
click at [157, 190] on icon "Move backward to switch to the previous month." at bounding box center [154, 187] width 11 height 12
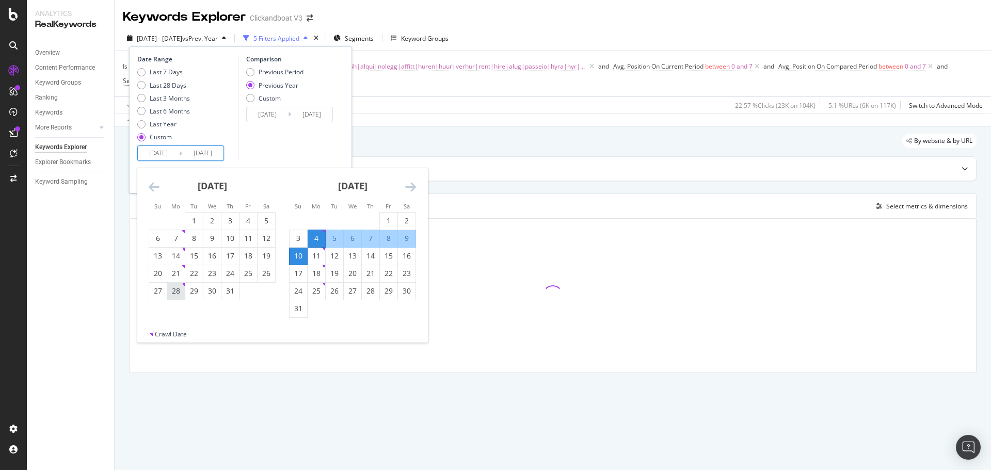
click at [171, 291] on div "28" at bounding box center [176, 291] width 18 height 10
type input "[DATE]"
click at [292, 239] on div "3" at bounding box center [299, 238] width 18 height 10
type input "[DATE]"
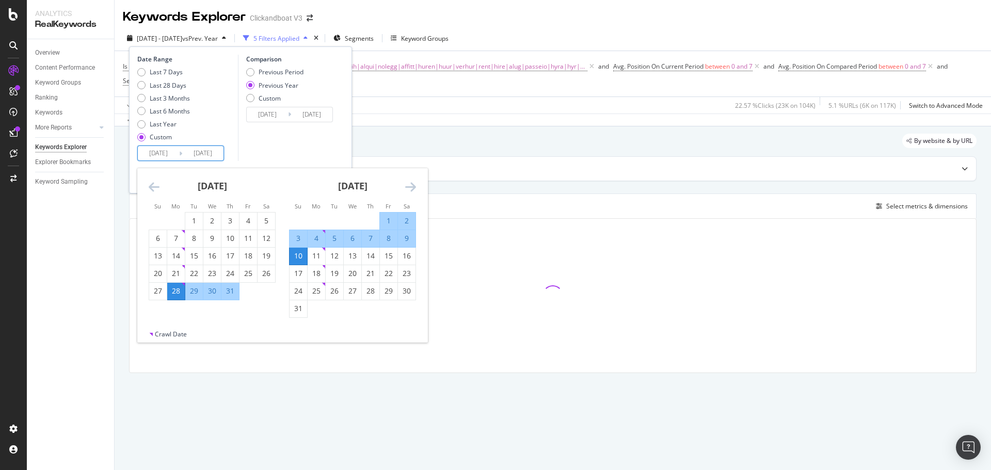
type input "[DATE]"
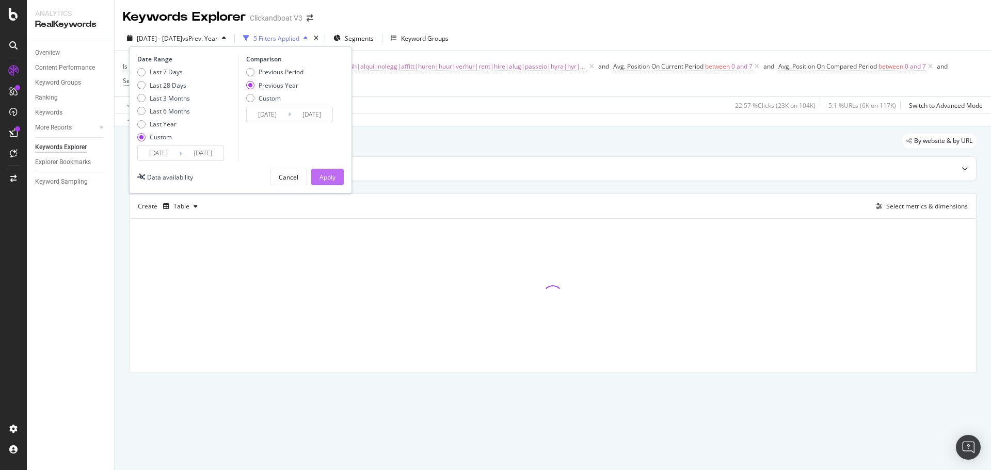
click at [320, 181] on div "Apply" at bounding box center [328, 177] width 16 height 9
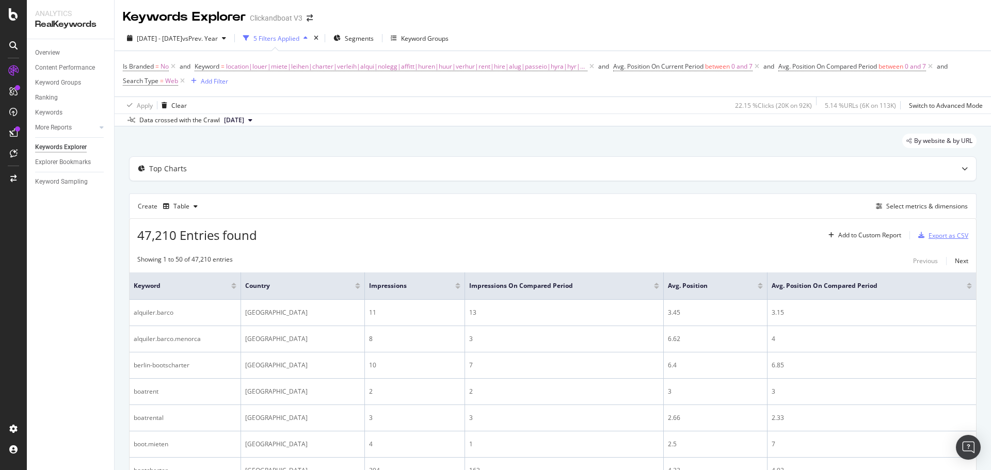
click at [929, 235] on div "Export as CSV" at bounding box center [949, 235] width 40 height 9
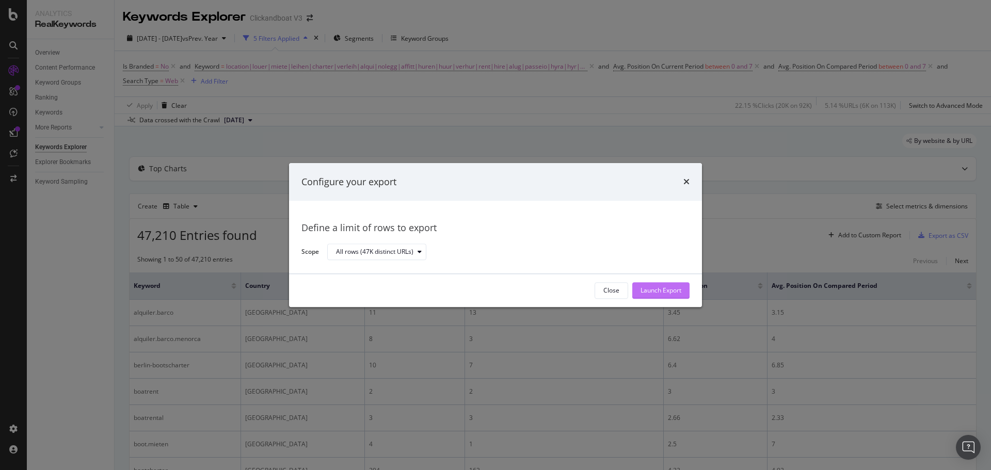
click at [668, 292] on div "Launch Export" at bounding box center [661, 291] width 41 height 9
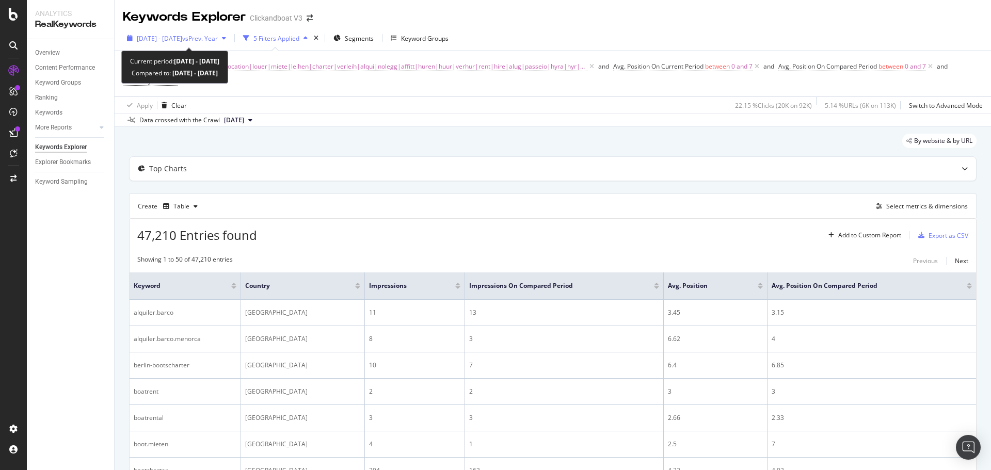
click at [182, 37] on span "[DATE] - [DATE]" at bounding box center [159, 38] width 45 height 9
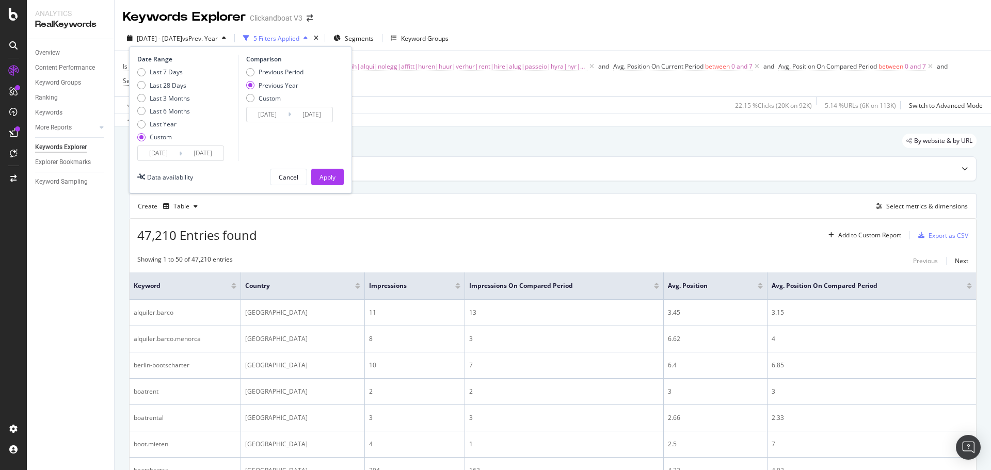
click at [161, 148] on input "[DATE]" at bounding box center [158, 153] width 41 height 14
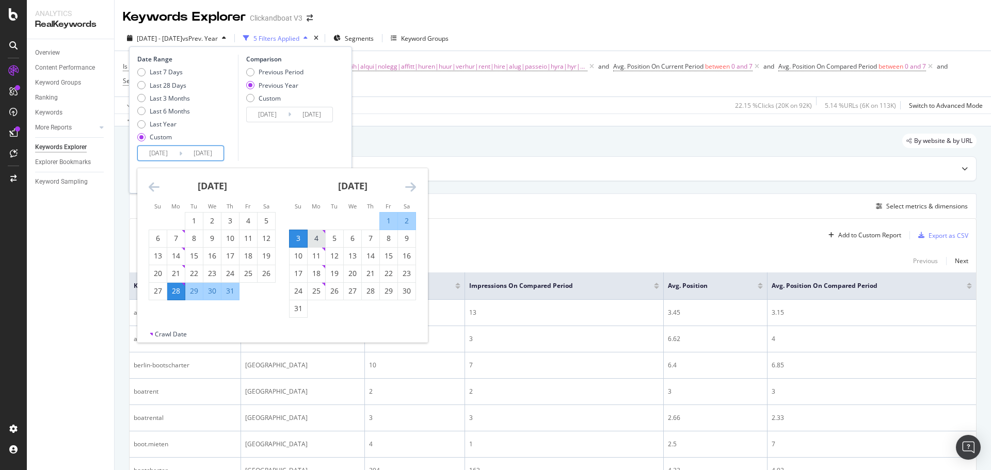
click at [317, 235] on div "4" at bounding box center [317, 238] width 18 height 10
type input "[DATE]"
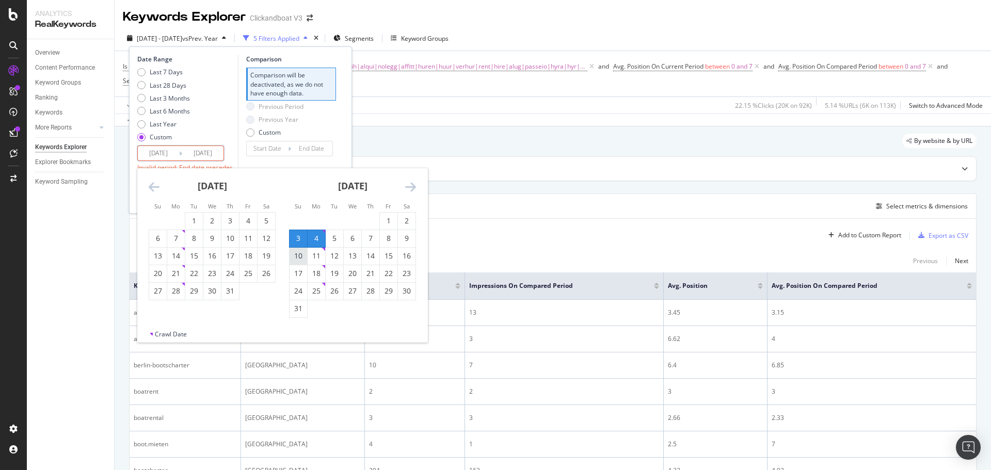
click at [298, 250] on div "10" at bounding box center [299, 256] width 18 height 17
type input "[DATE]"
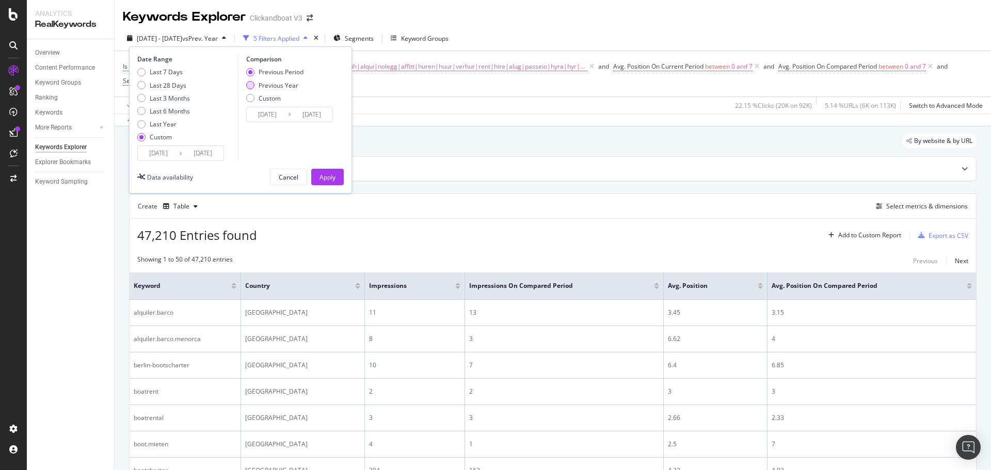
click at [273, 87] on div "Previous Year" at bounding box center [279, 85] width 40 height 9
type input "[DATE]"
click at [320, 174] on div "Apply" at bounding box center [328, 177] width 16 height 9
